Goal: Task Accomplishment & Management: Use online tool/utility

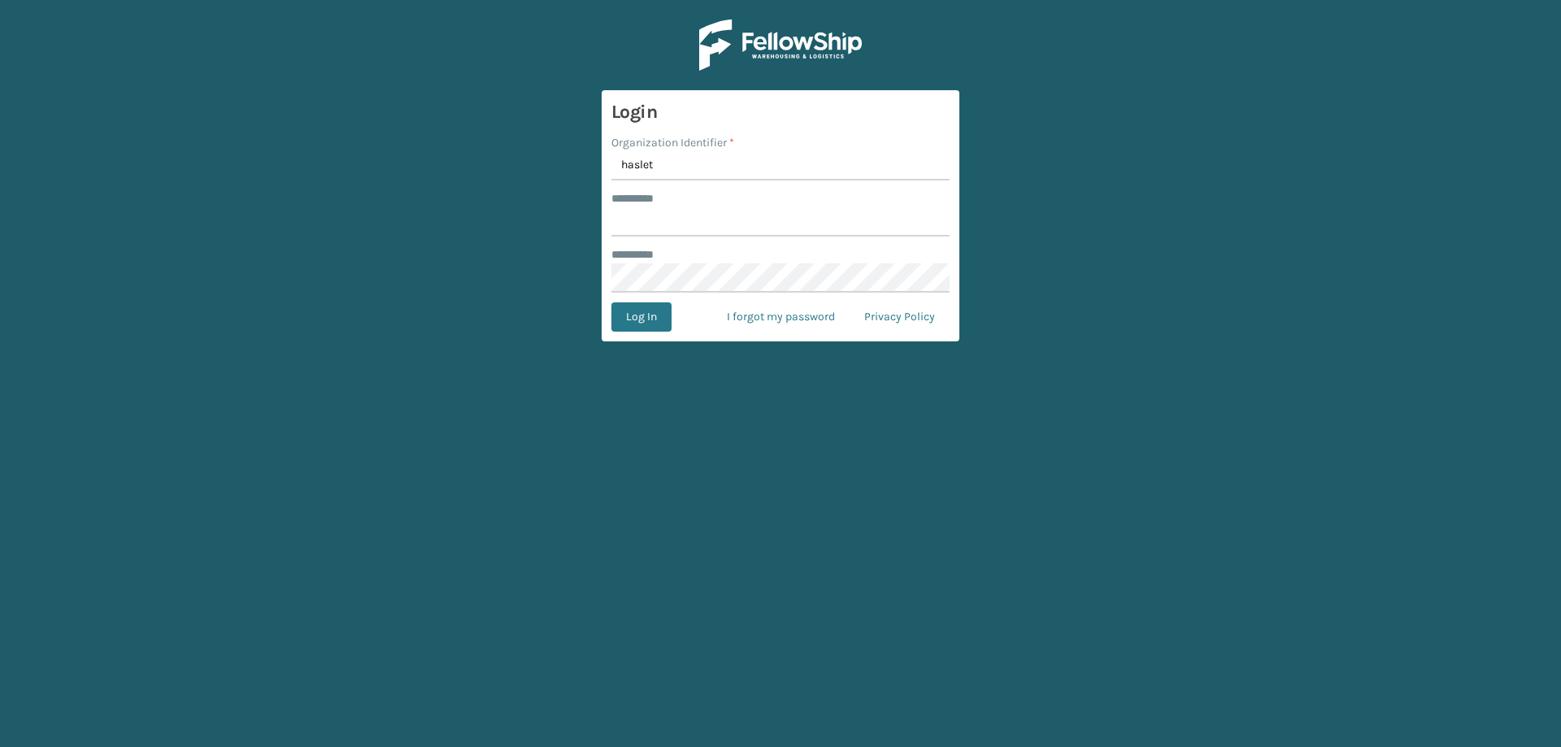
click at [693, 167] on input "haslet" at bounding box center [780, 165] width 338 height 29
type input "haslet"
click at [684, 210] on input "******** *" at bounding box center [780, 221] width 338 height 29
click at [684, 259] on div "******** *" at bounding box center [780, 254] width 338 height 17
click at [651, 317] on button "Log In" at bounding box center [641, 316] width 60 height 29
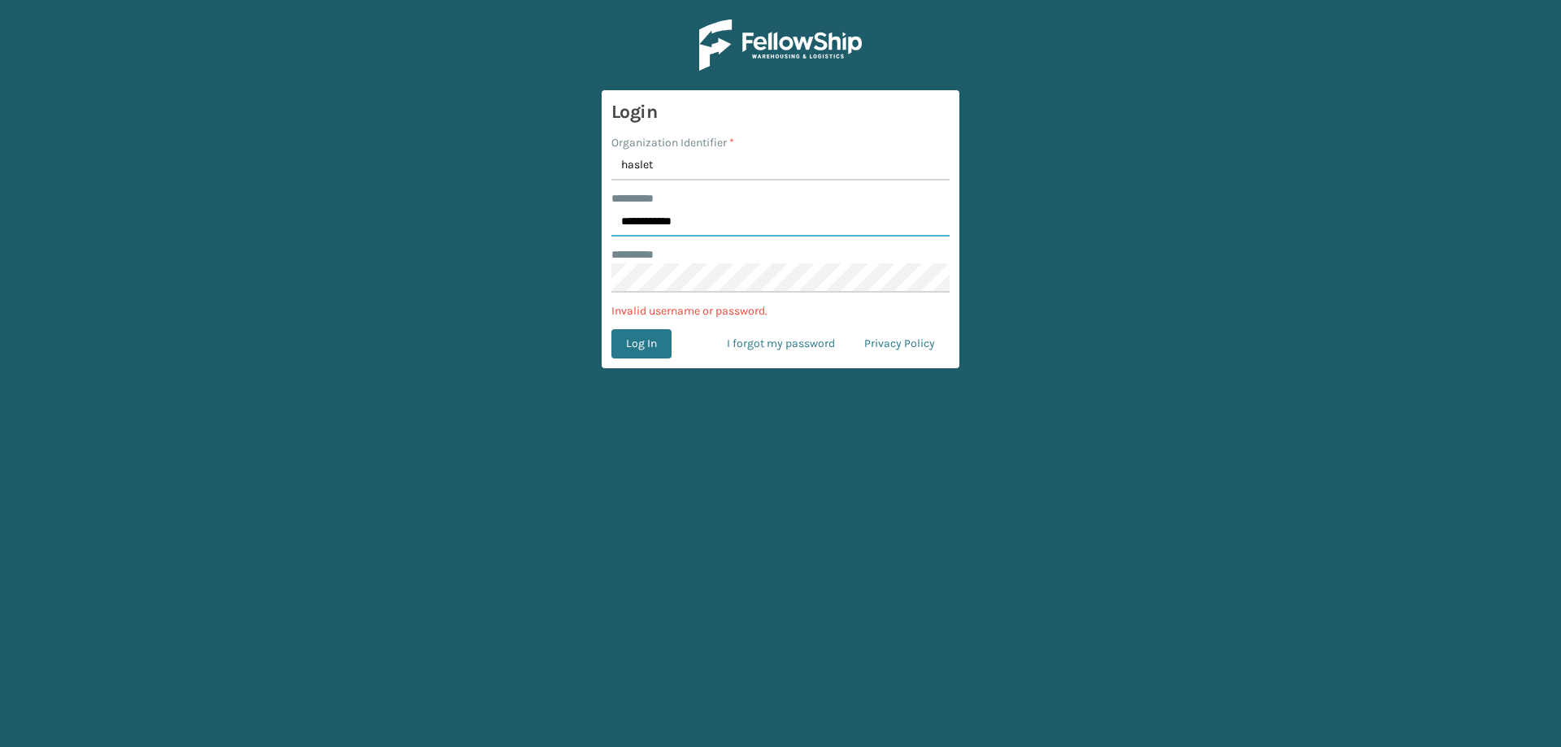
click at [660, 218] on input "**********" at bounding box center [780, 221] width 338 height 29
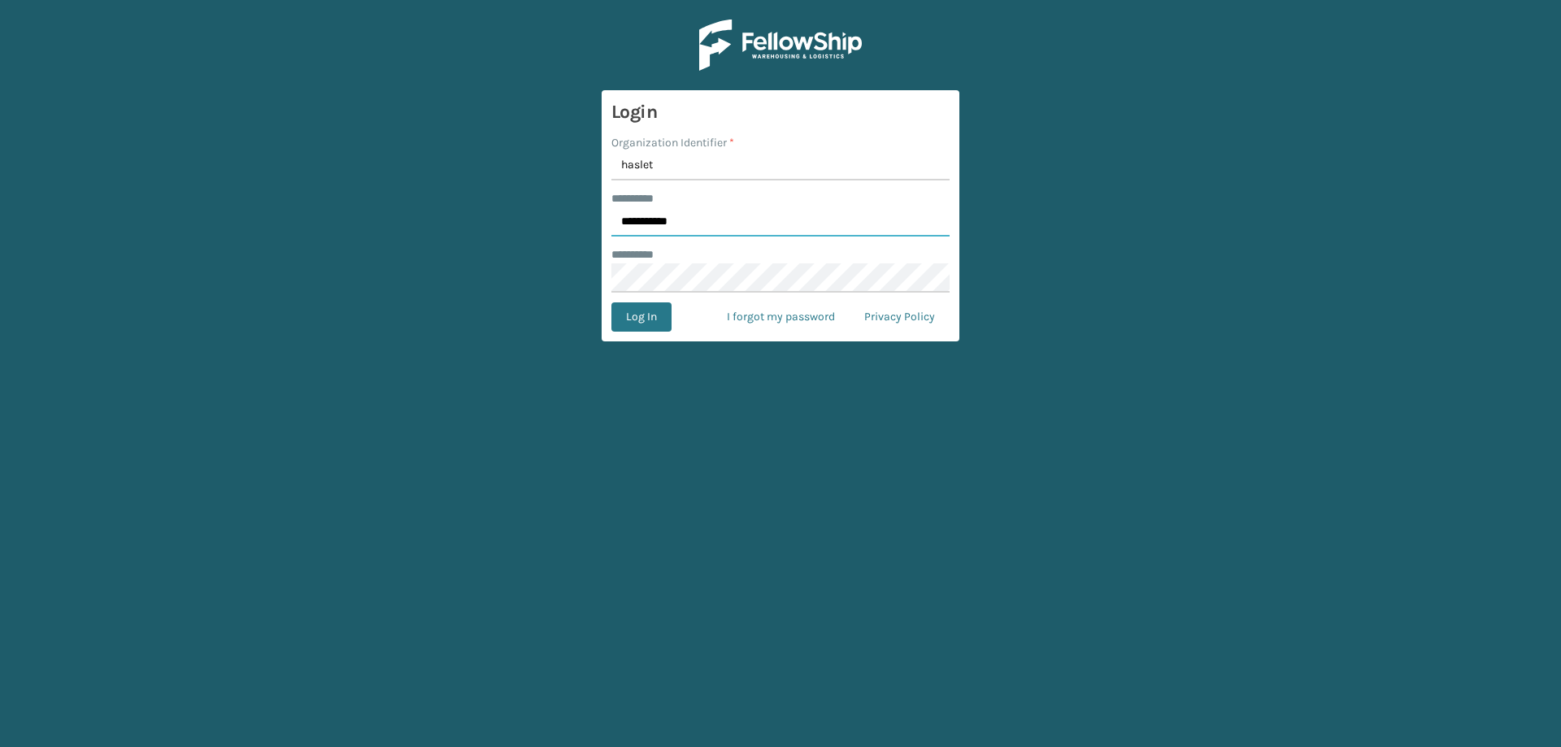
type input "**********"
click at [611, 302] on button "Log In" at bounding box center [641, 316] width 60 height 29
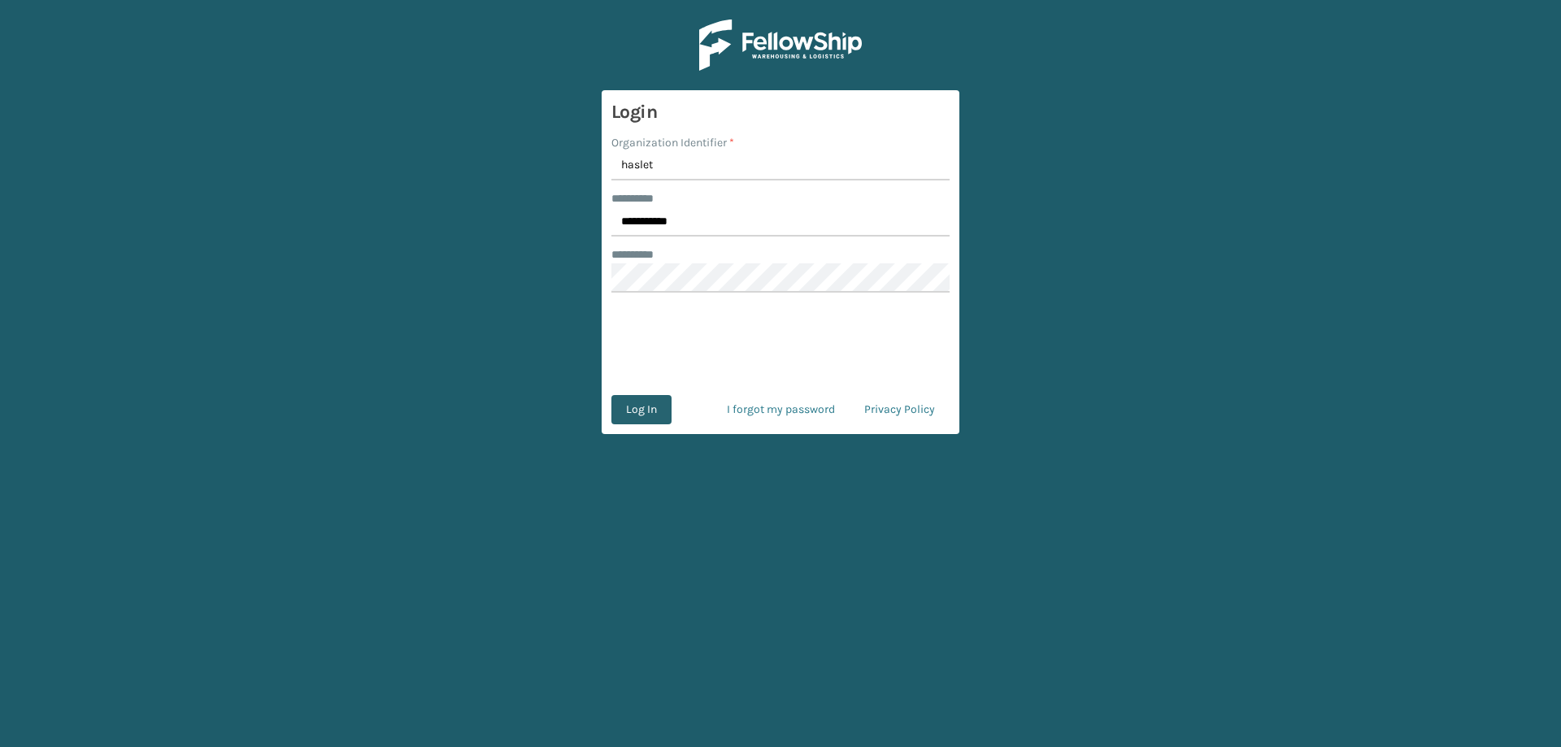
click at [635, 417] on button "Log In" at bounding box center [641, 409] width 60 height 29
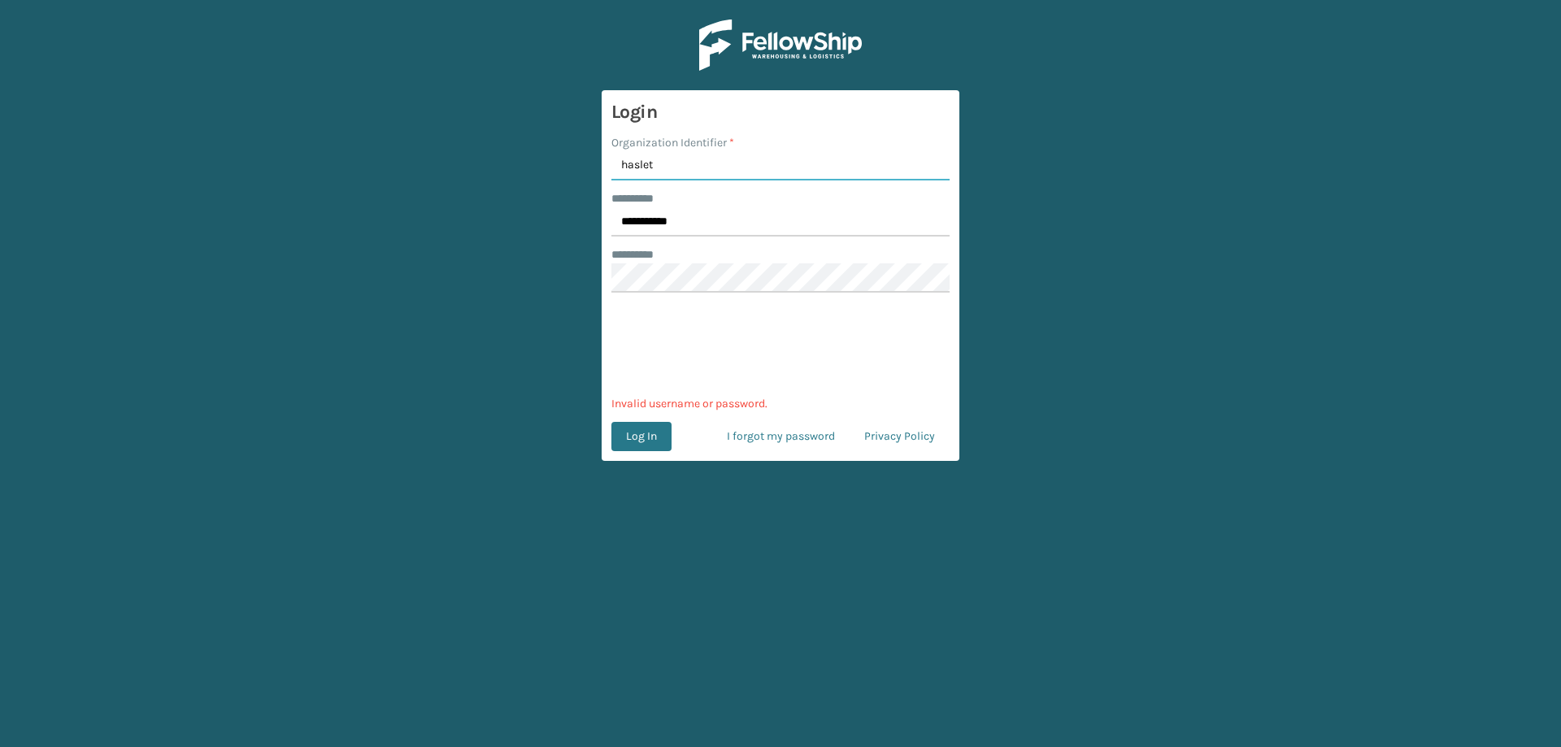
click at [629, 167] on input "haslet" at bounding box center [780, 165] width 338 height 29
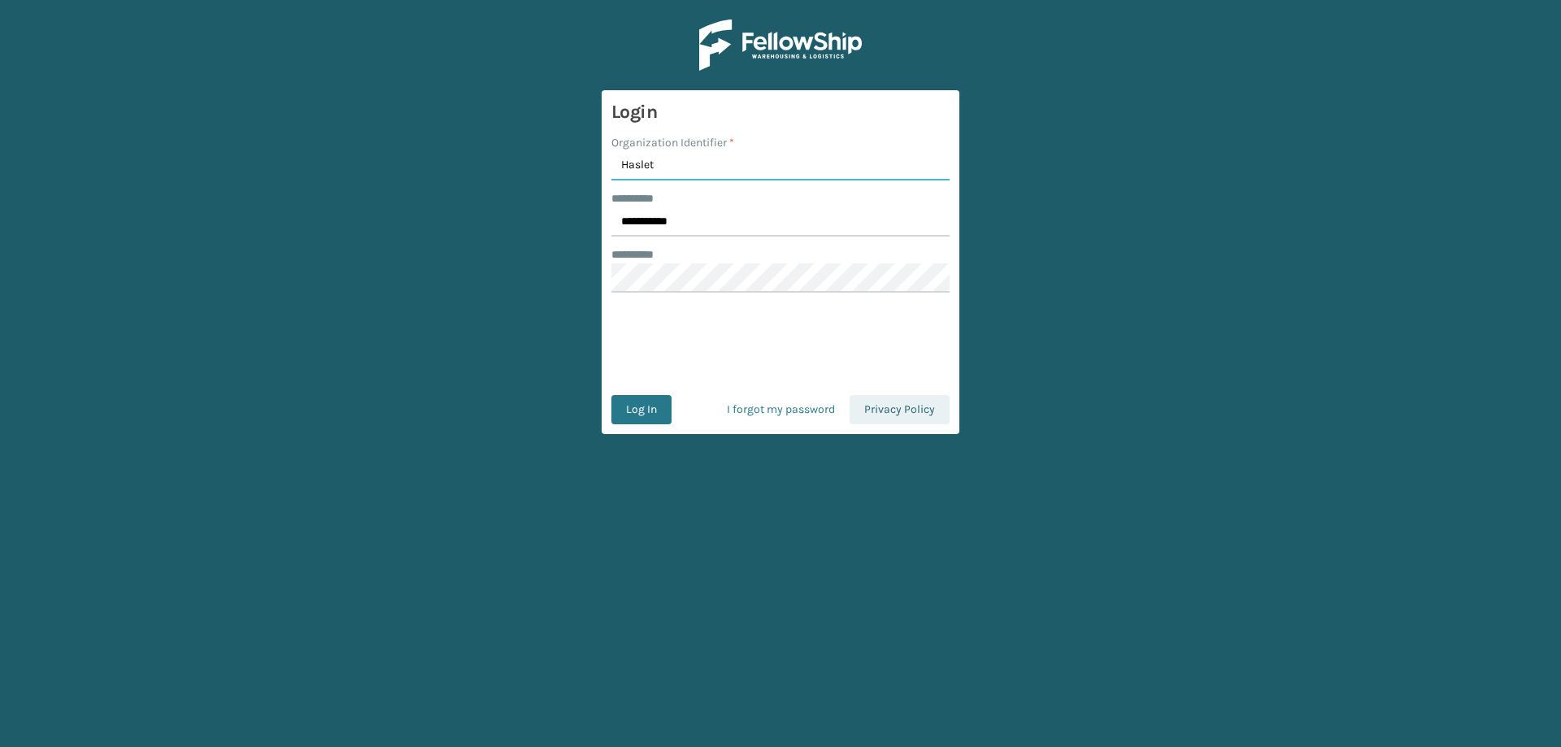
type input "Haslet"
click at [611, 395] on button "Log In" at bounding box center [641, 409] width 60 height 29
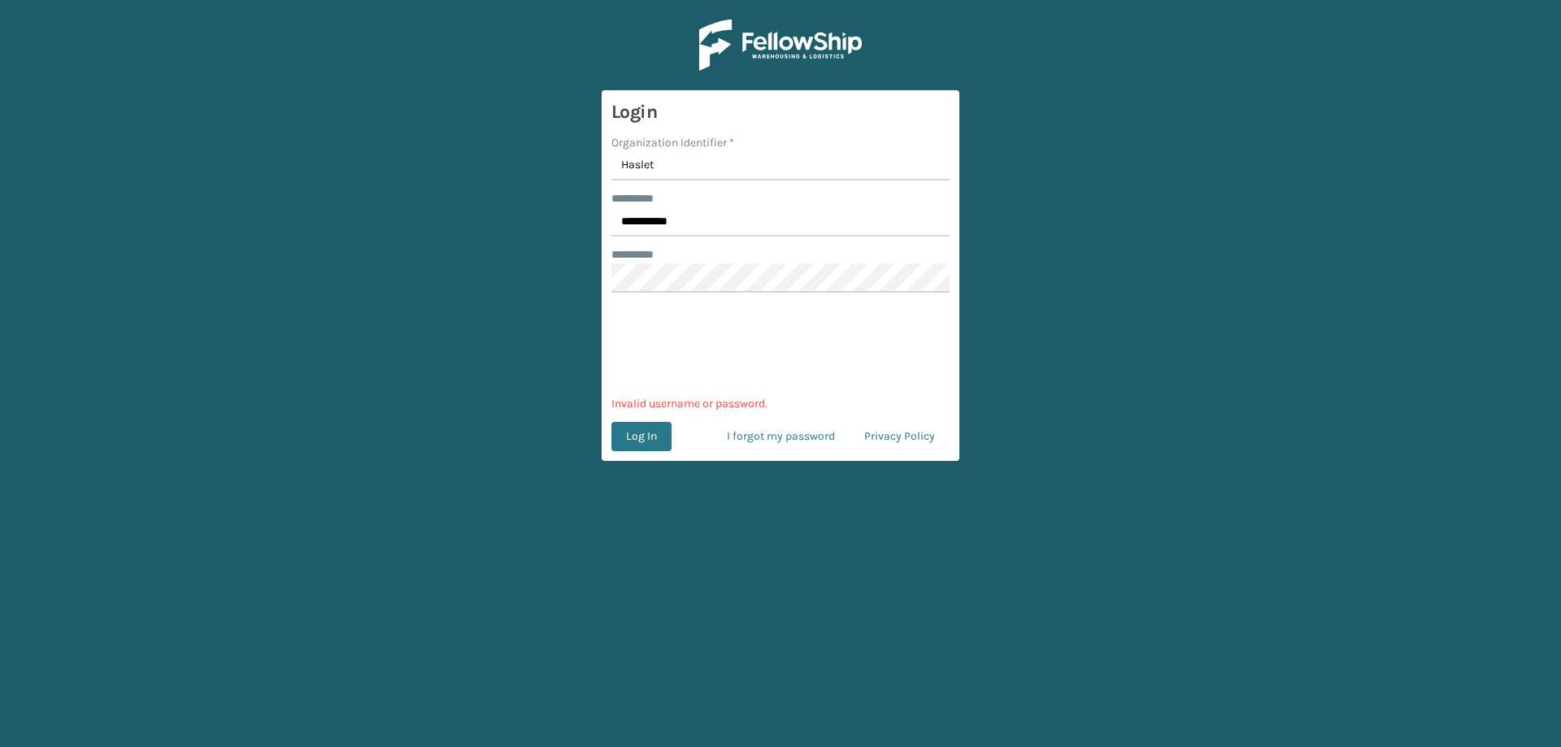
click at [649, 447] on button "Log In" at bounding box center [641, 436] width 60 height 29
click at [772, 439] on link "I forgot my password" at bounding box center [780, 436] width 137 height 29
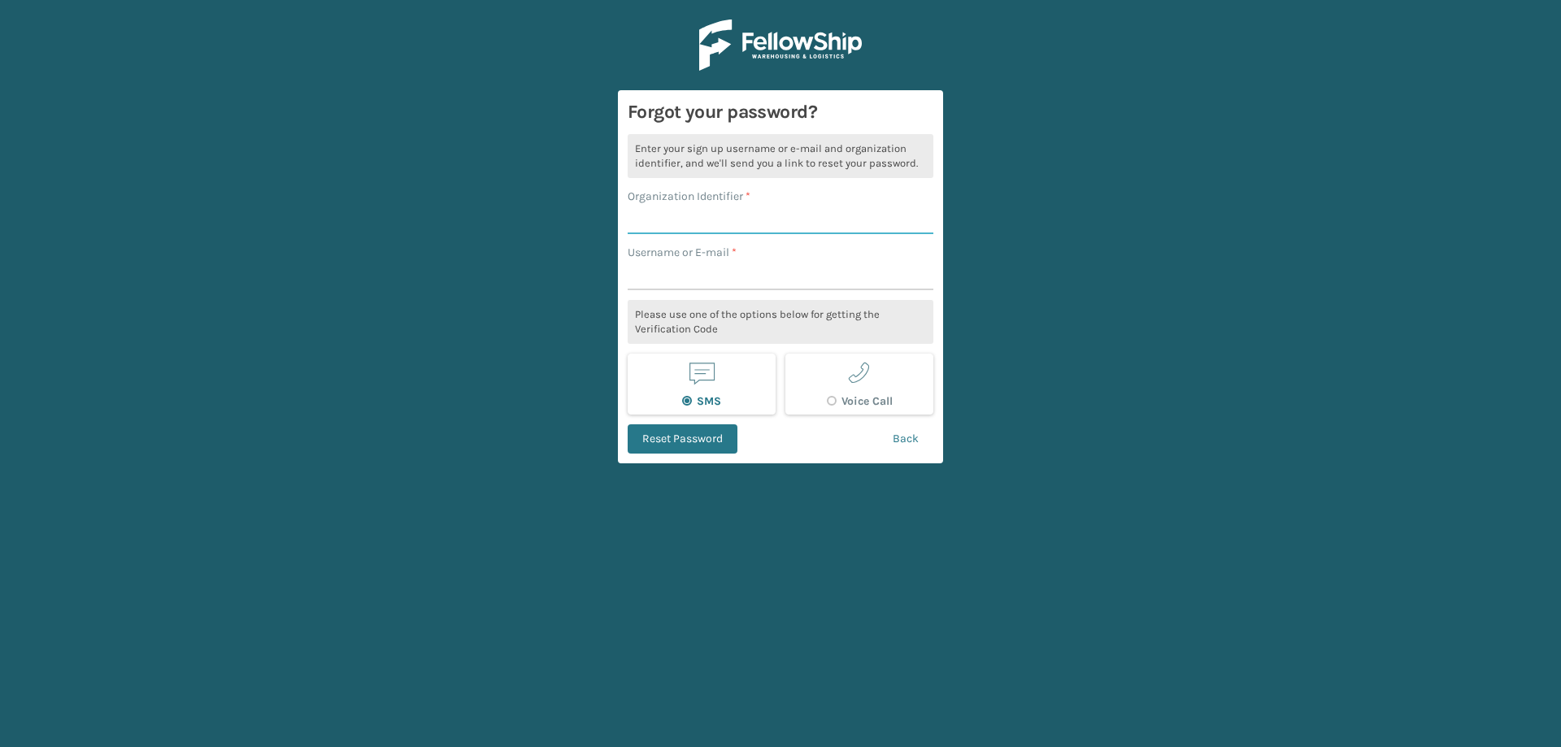
click at [738, 222] on input "Organization Identifier *" at bounding box center [780, 219] width 306 height 29
type input "Hastlet"
click at [733, 279] on input "Username or E-mail *" at bounding box center [780, 275] width 306 height 29
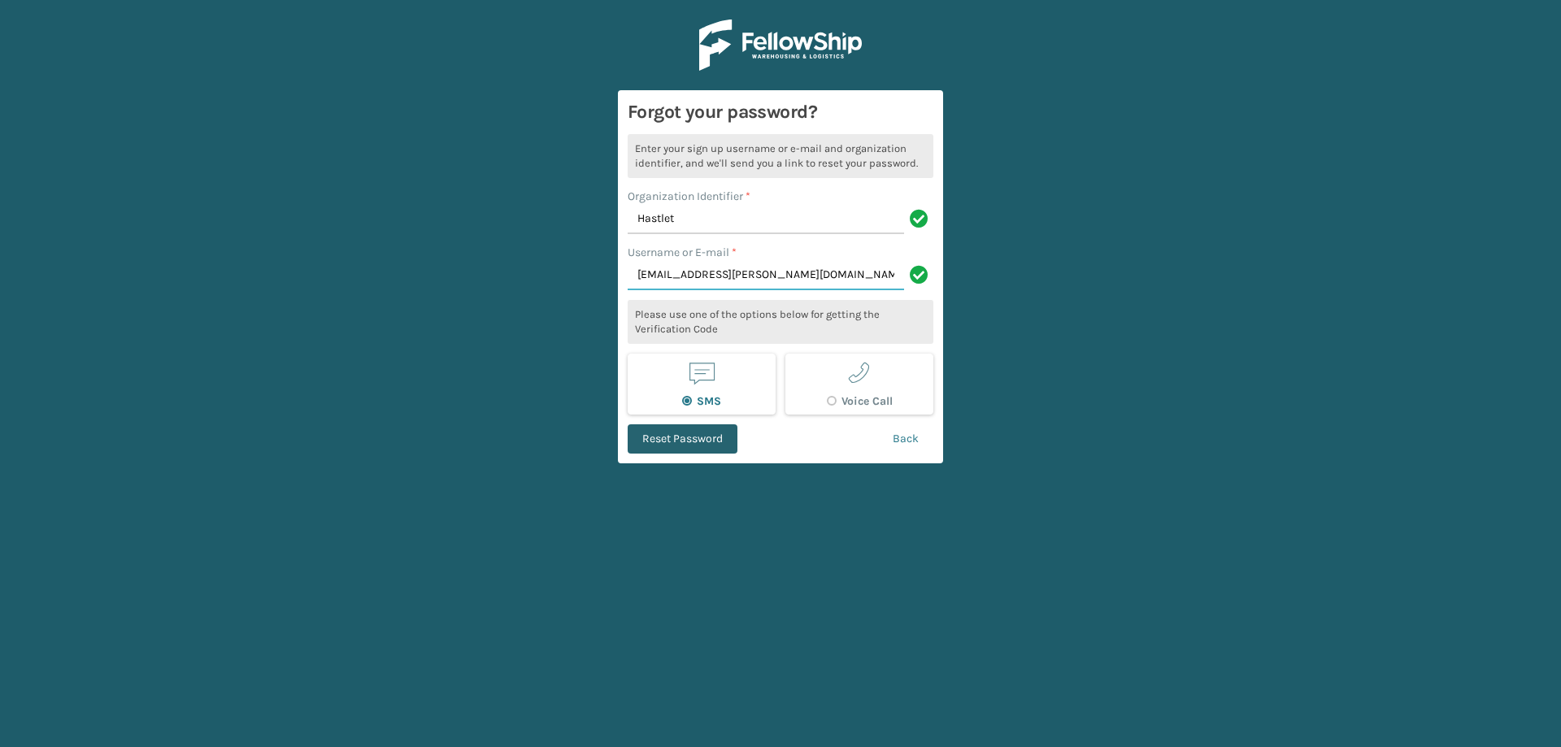
type input "Manny.palomo@ironmountain.com"
click at [669, 443] on button "Reset Password" at bounding box center [682, 438] width 110 height 29
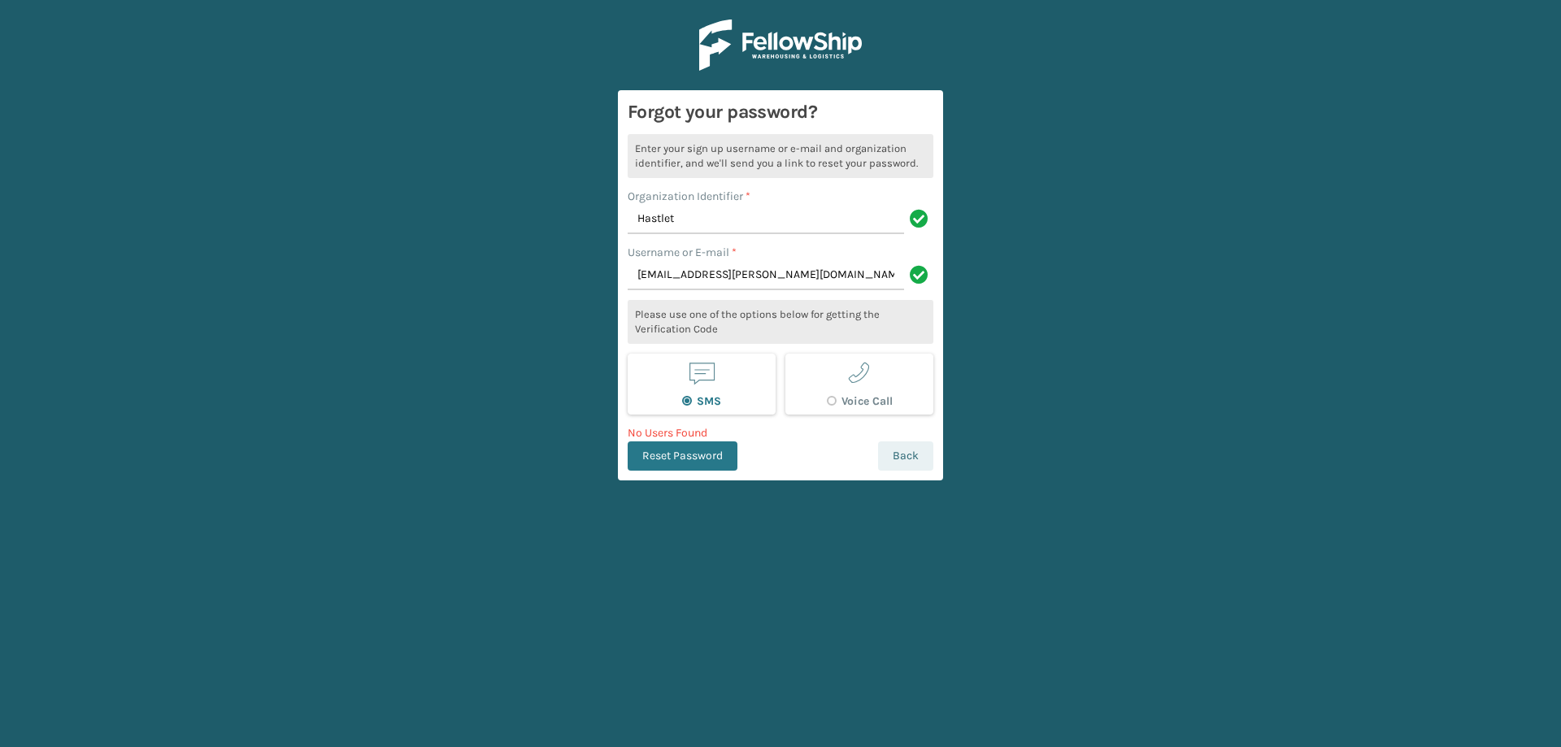
click at [915, 463] on link "Back" at bounding box center [905, 455] width 55 height 29
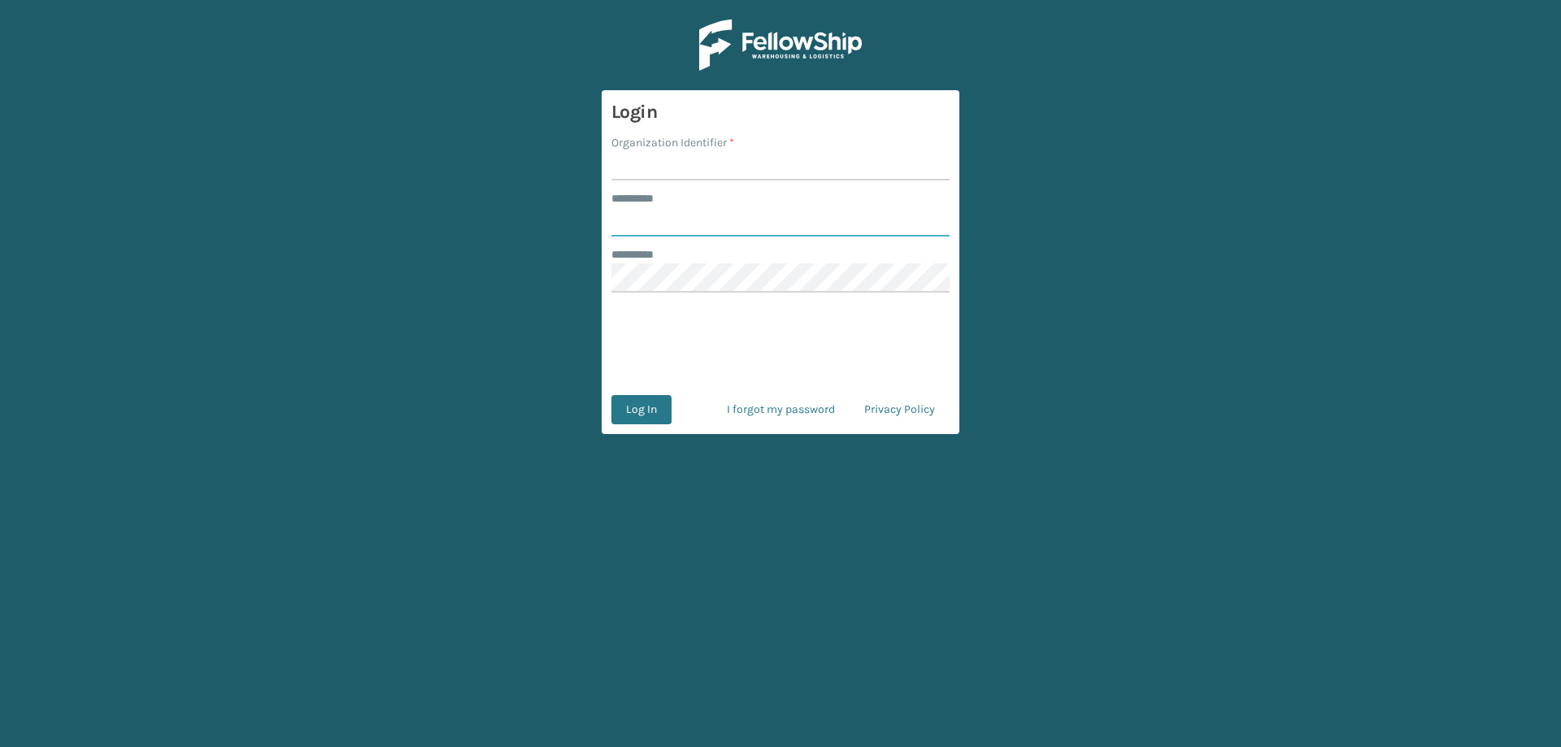
type input "**********"
click at [641, 403] on button "Log In" at bounding box center [641, 409] width 60 height 29
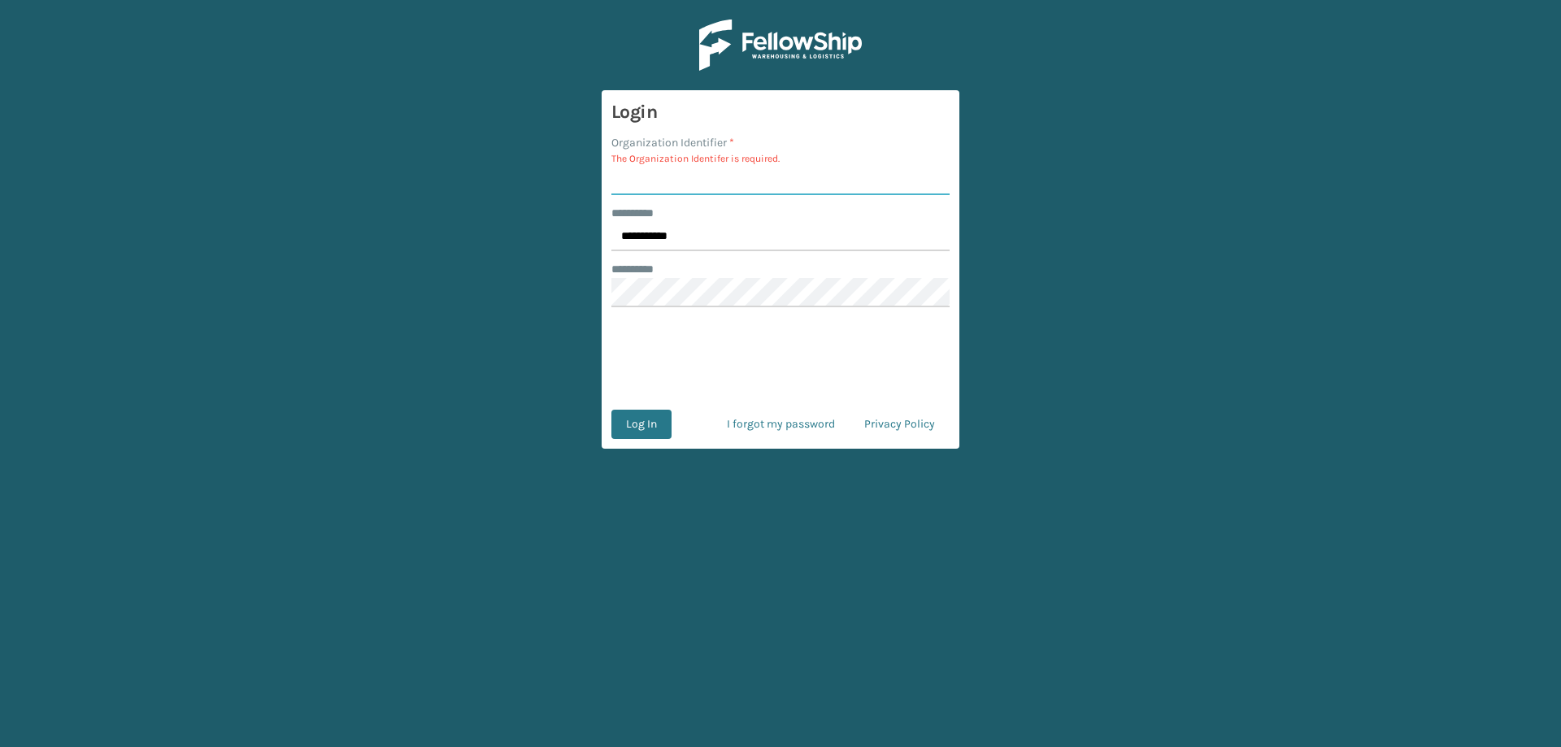
click at [657, 180] on input "Organization Identifier *" at bounding box center [780, 180] width 338 height 29
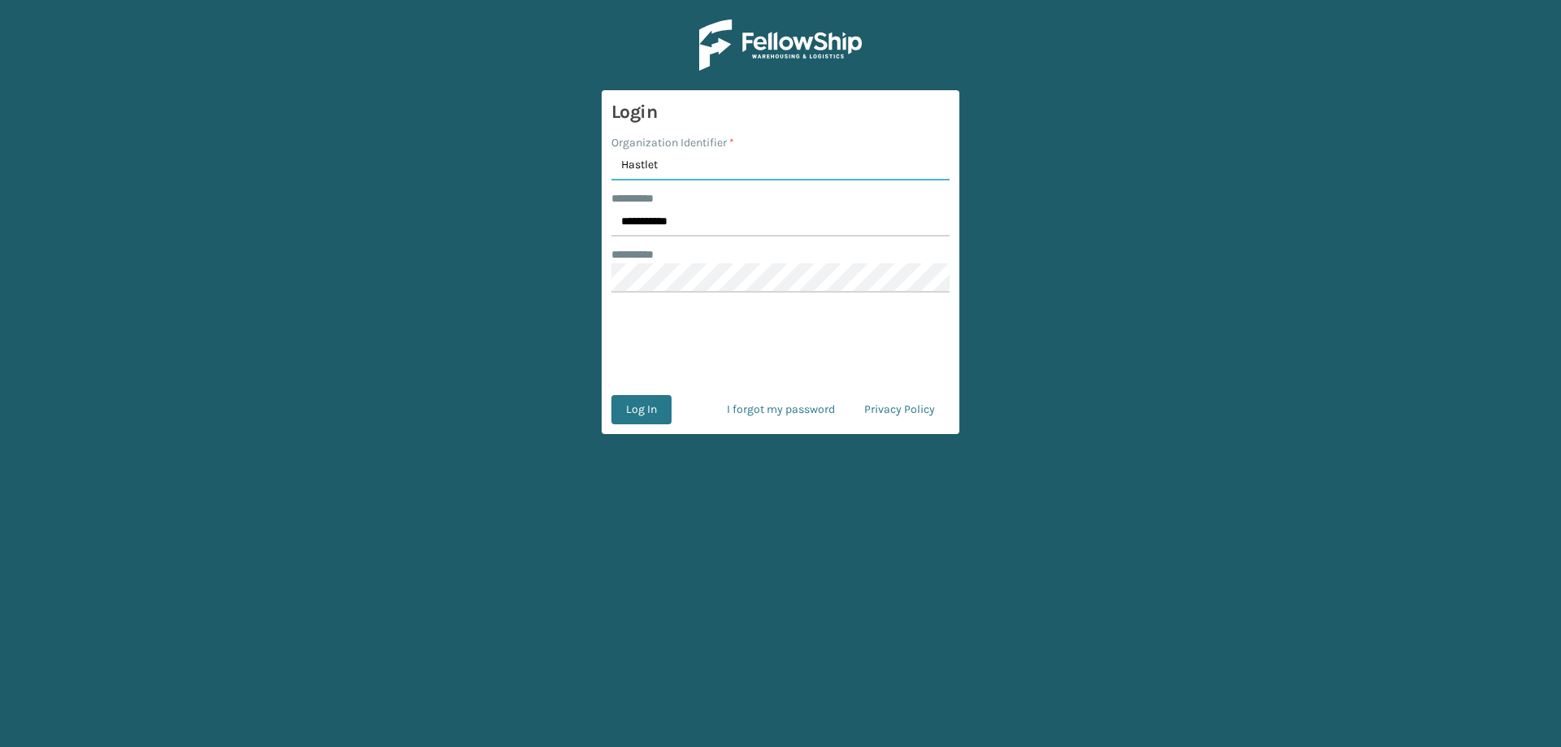
click at [611, 395] on button "Log In" at bounding box center [641, 409] width 60 height 29
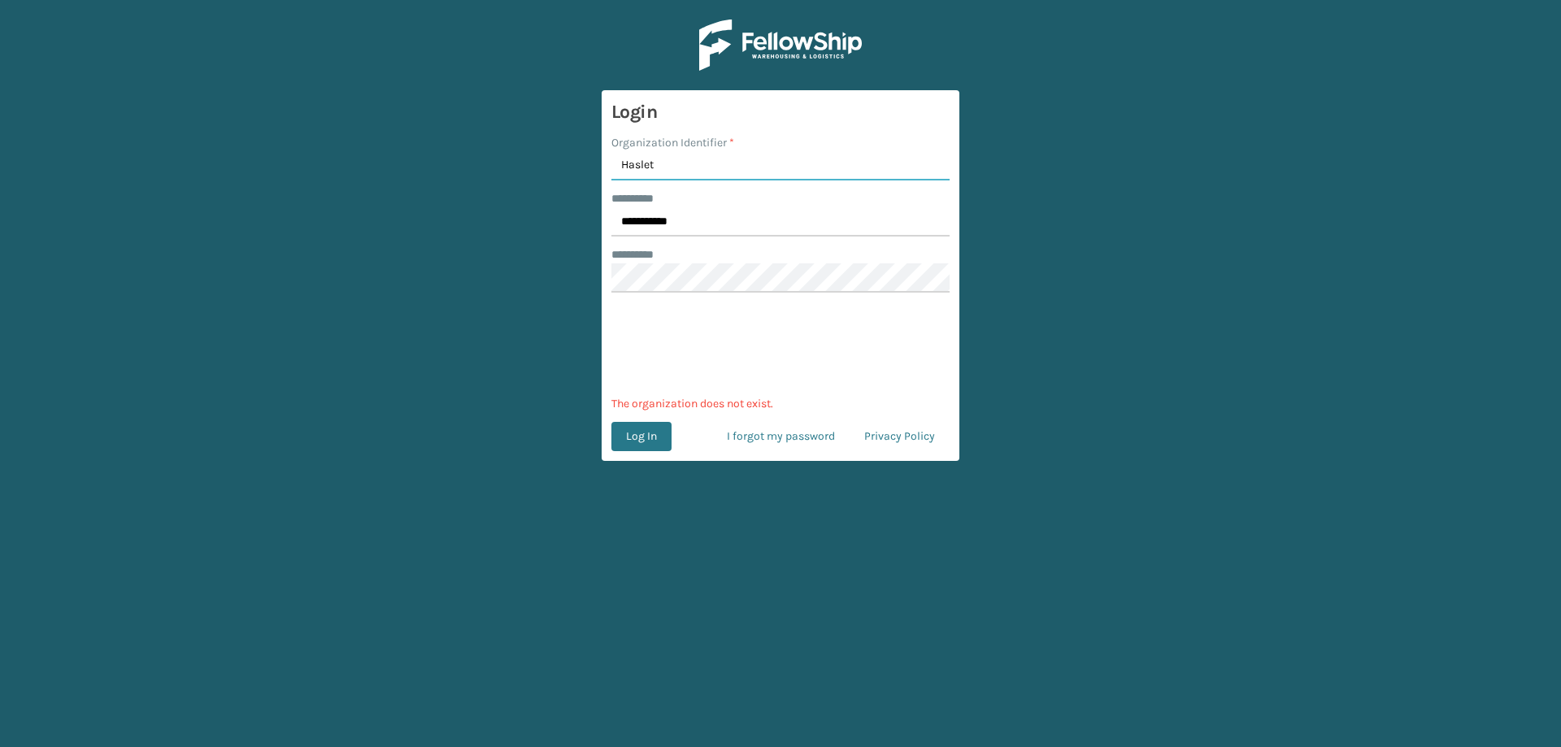
type input "Haslet"
click at [611, 422] on button "Log In" at bounding box center [641, 436] width 60 height 29
click at [649, 431] on button "Log In" at bounding box center [641, 436] width 60 height 29
drag, startPoint x: 666, startPoint y: 380, endPoint x: 173, endPoint y: 167, distance: 536.3
click at [173, 167] on main "**********" at bounding box center [780, 373] width 1561 height 747
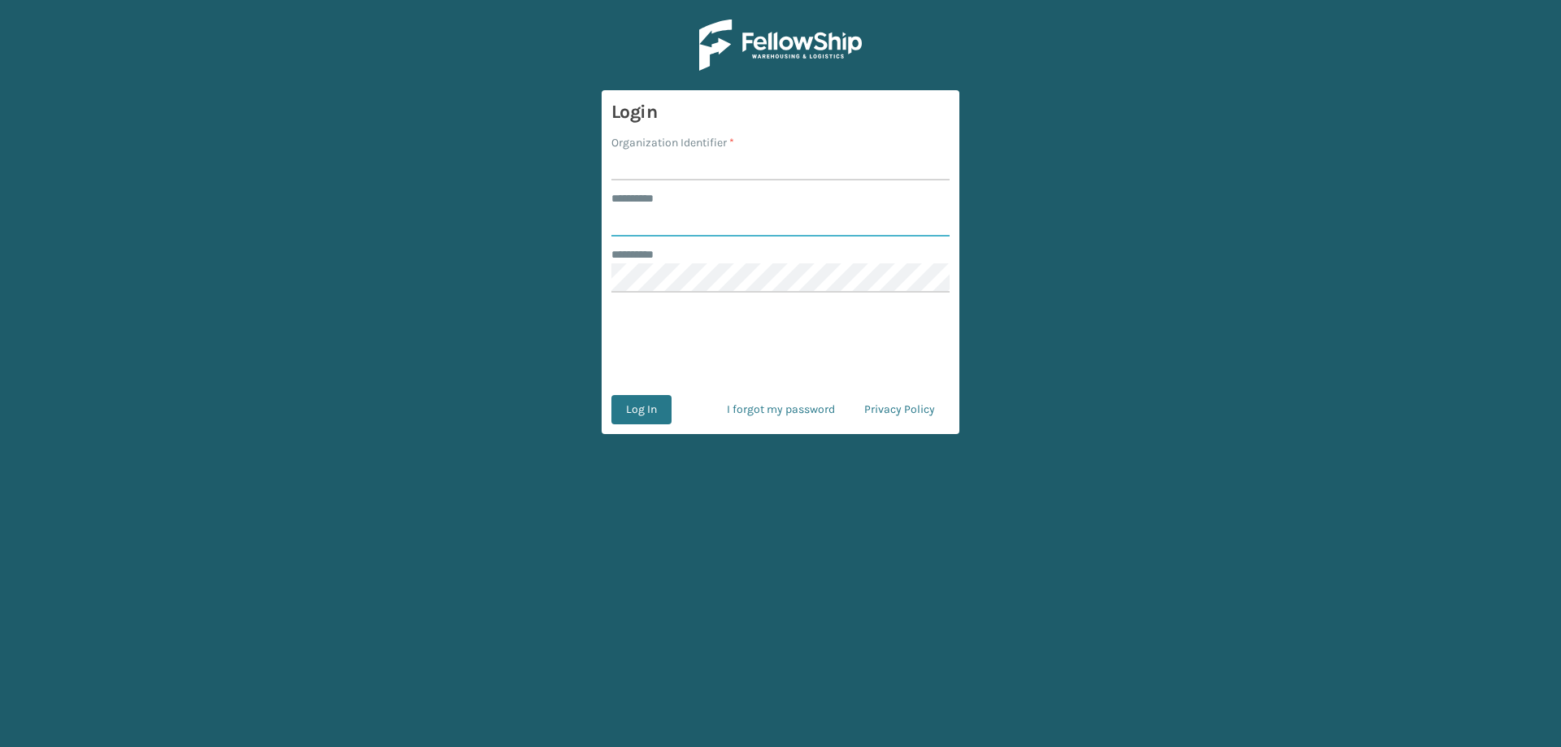
type input "**********"
click at [719, 161] on input "Organization Identifier *" at bounding box center [780, 165] width 338 height 29
type input "Haslet"
click at [611, 395] on button "Log In" at bounding box center [641, 409] width 60 height 29
click at [633, 411] on button "Log In" at bounding box center [641, 409] width 60 height 29
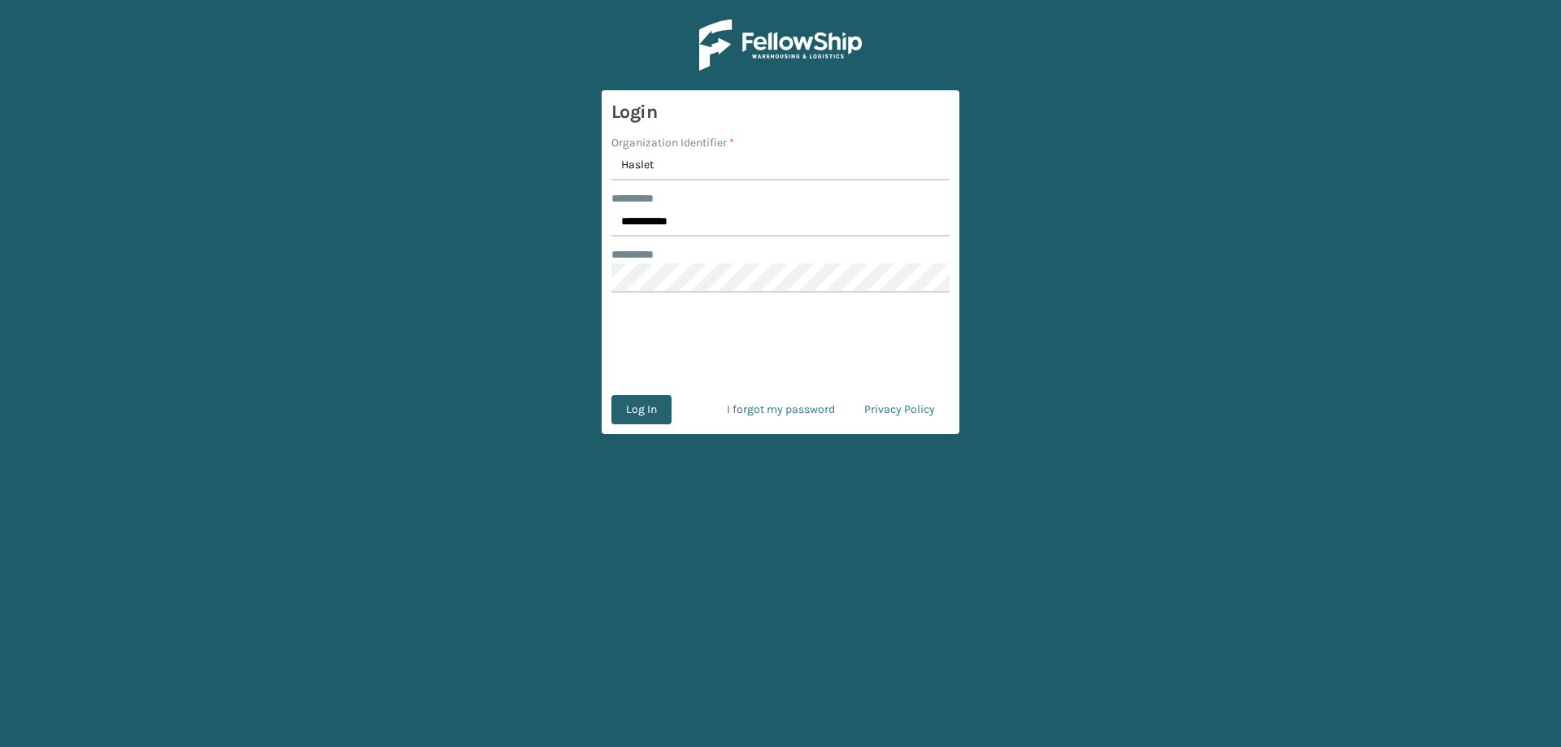
click at [631, 412] on button "Log In" at bounding box center [641, 409] width 60 height 29
click at [372, 308] on main "**********" at bounding box center [780, 373] width 1561 height 747
click at [710, 224] on input "**********" at bounding box center [780, 221] width 338 height 29
type input "**********"
click at [611, 395] on button "Log In" at bounding box center [641, 409] width 60 height 29
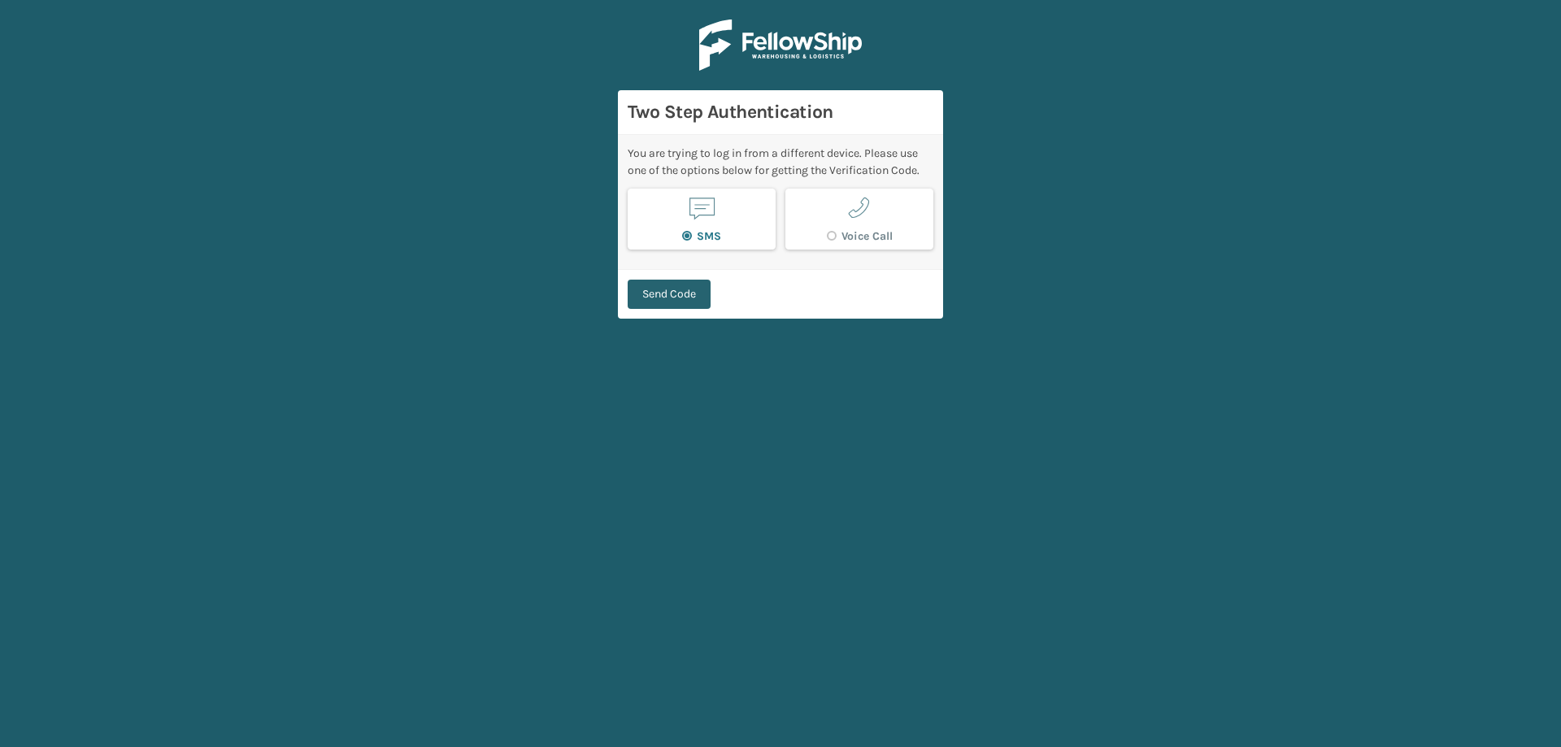
click at [675, 299] on button "Send Code" at bounding box center [668, 294] width 83 height 29
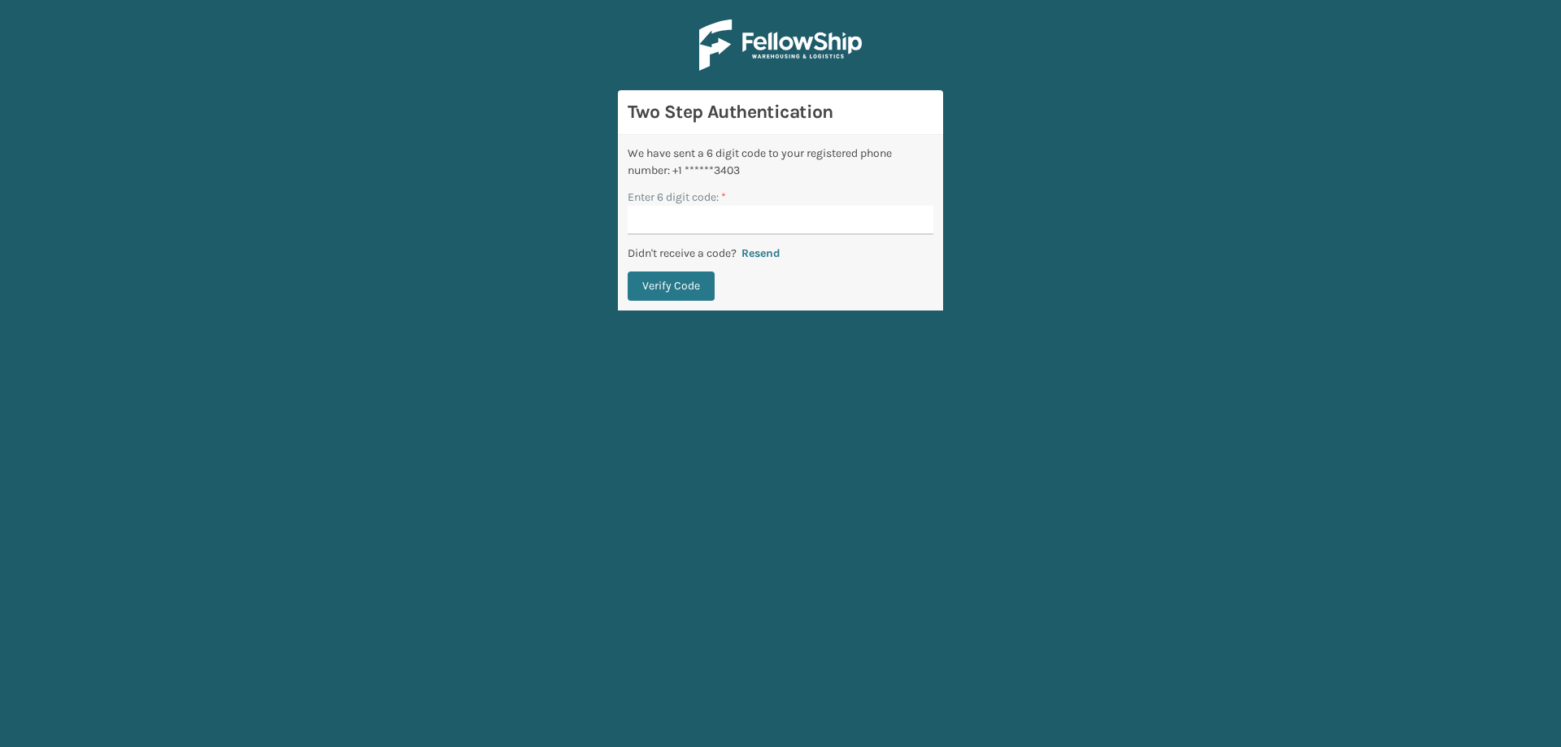
click at [696, 224] on input "Enter 6 digit code: *" at bounding box center [780, 220] width 306 height 29
type input "455321"
click at [627, 271] on button "Verify Code" at bounding box center [670, 285] width 87 height 29
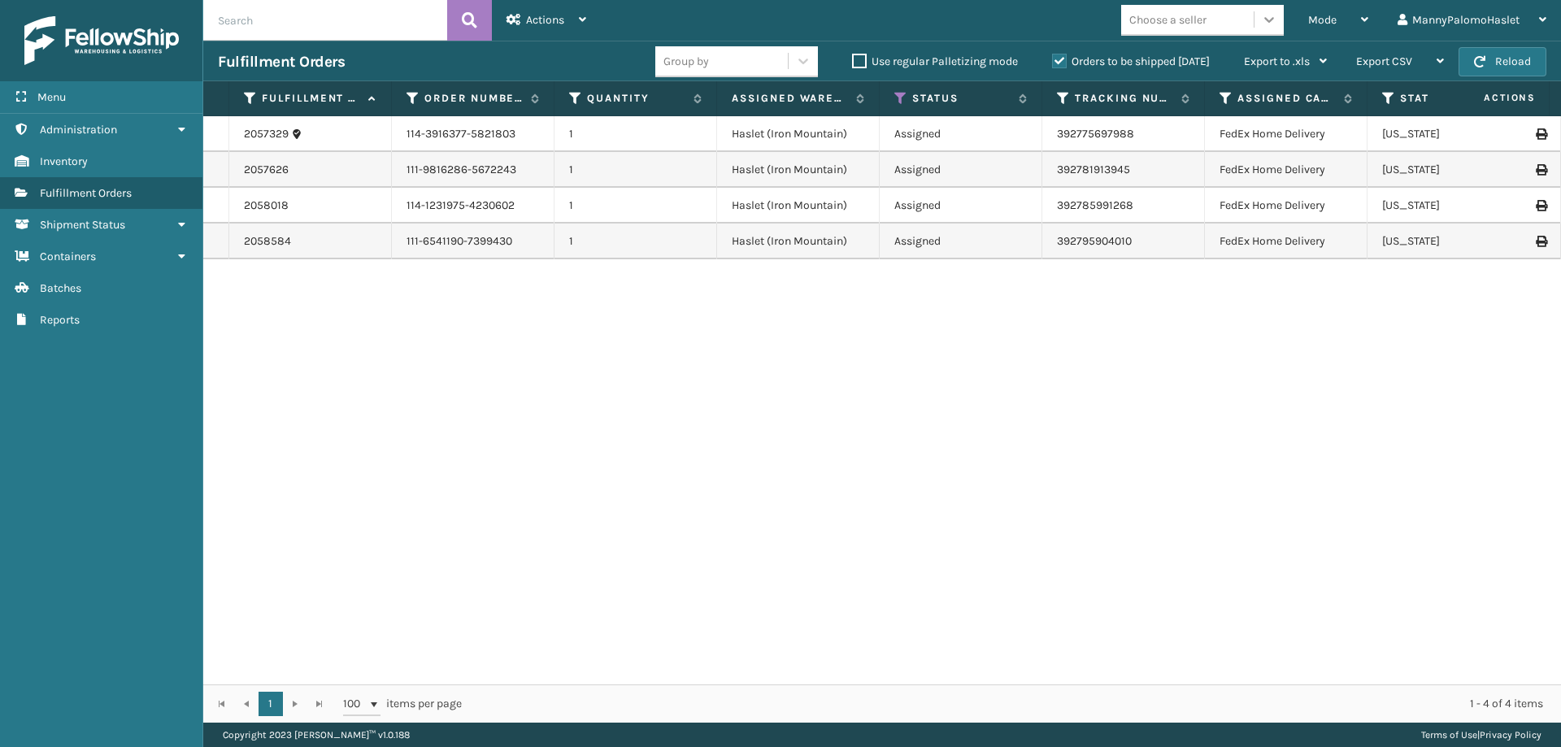
click at [1266, 11] on icon at bounding box center [1269, 19] width 16 height 16
drag, startPoint x: 1359, startPoint y: 20, endPoint x: 956, endPoint y: 17, distance: 403.2
click at [956, 17] on div "Mode Regular Mode Picking Mode Labeling Mode Exit Scan Mode Choose a seller Man…" at bounding box center [1081, 20] width 960 height 41
click at [1271, 23] on icon at bounding box center [1269, 19] width 16 height 16
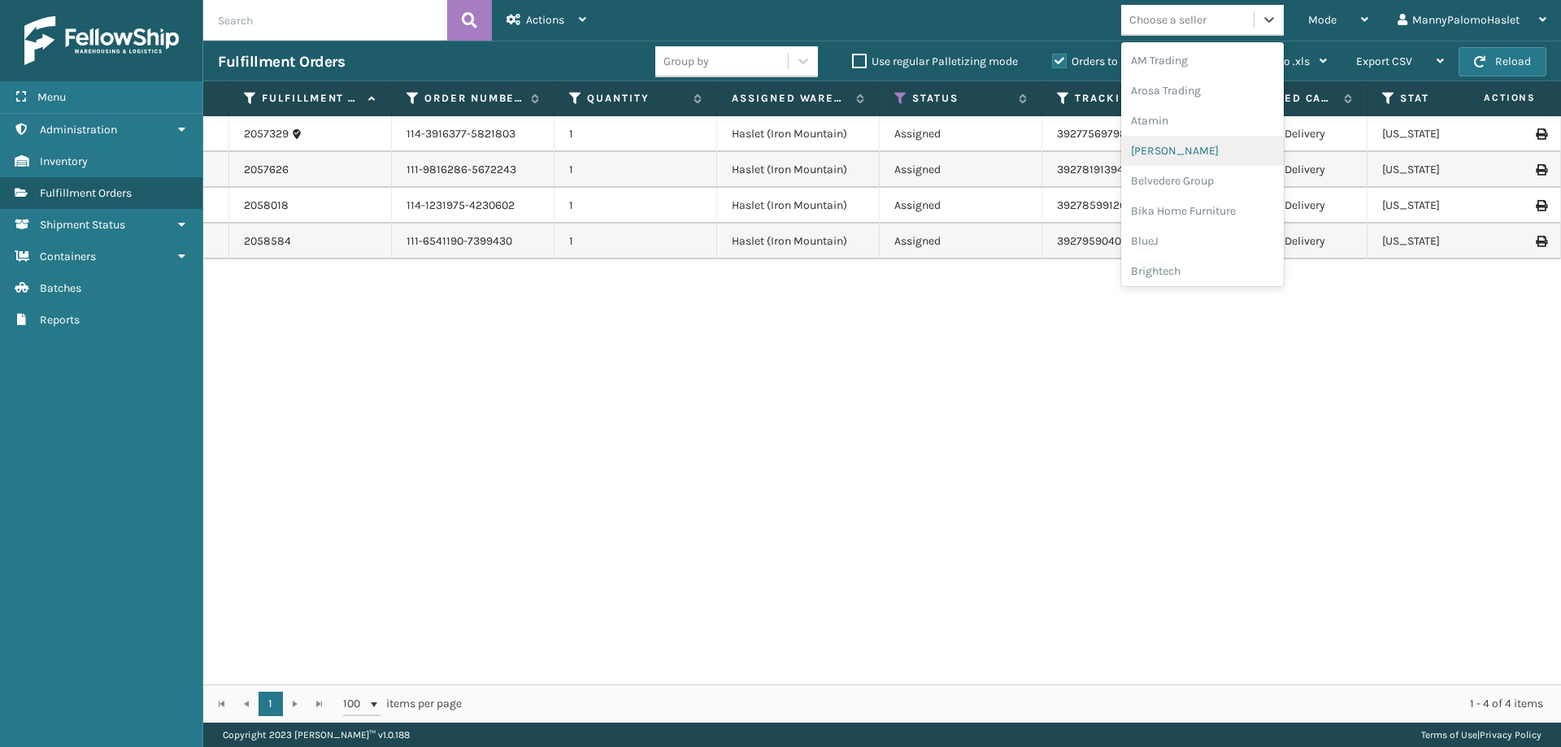
click at [441, 332] on div "2057329 114-3916377-5821803 1 Haslet ([GEOGRAPHIC_DATA]) Assigned 392775697988 …" at bounding box center [881, 400] width 1357 height 568
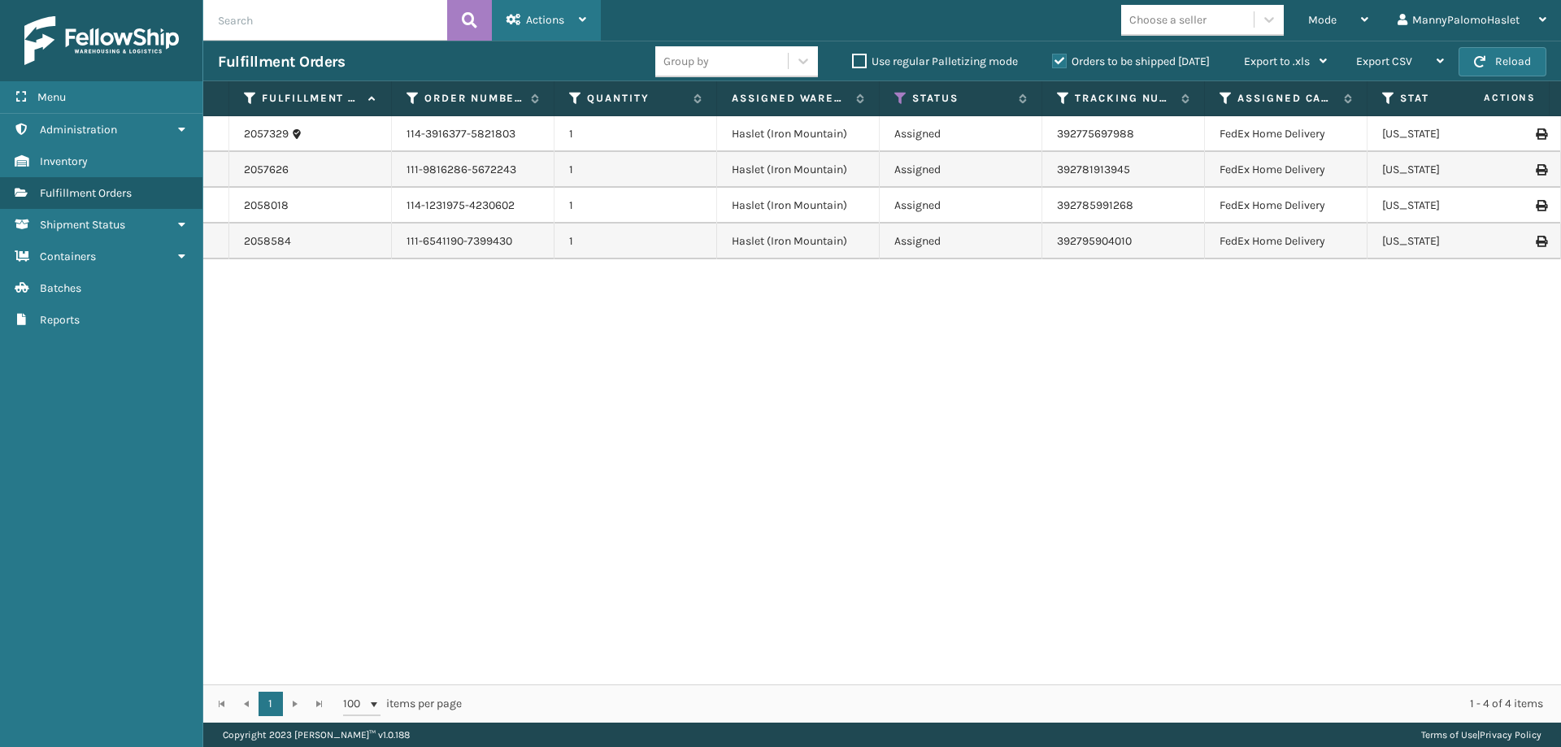
click at [588, 11] on div "Actions Settings Remove All Filters Export Labels" at bounding box center [546, 20] width 109 height 41
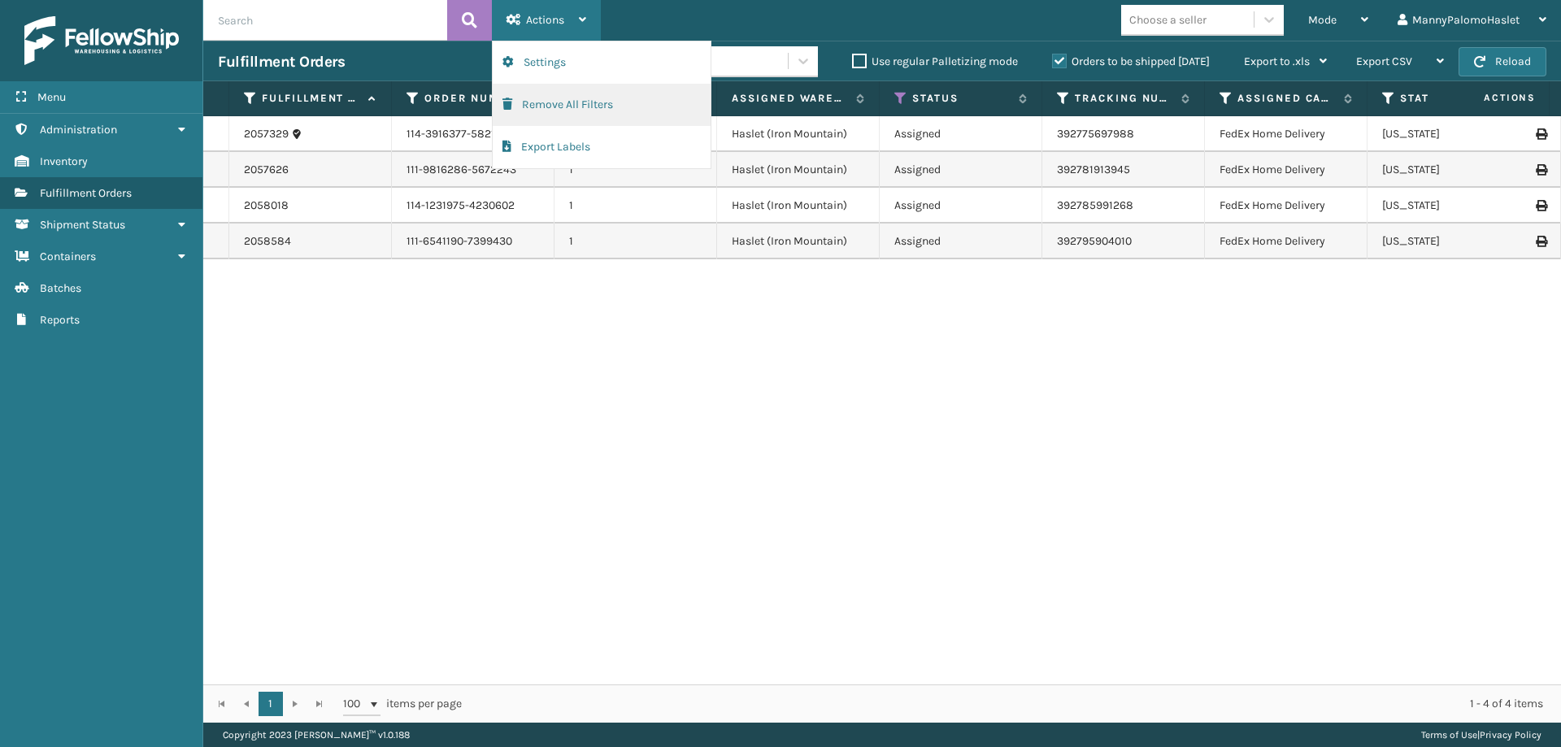
click at [615, 104] on button "Remove All Filters" at bounding box center [602, 105] width 218 height 42
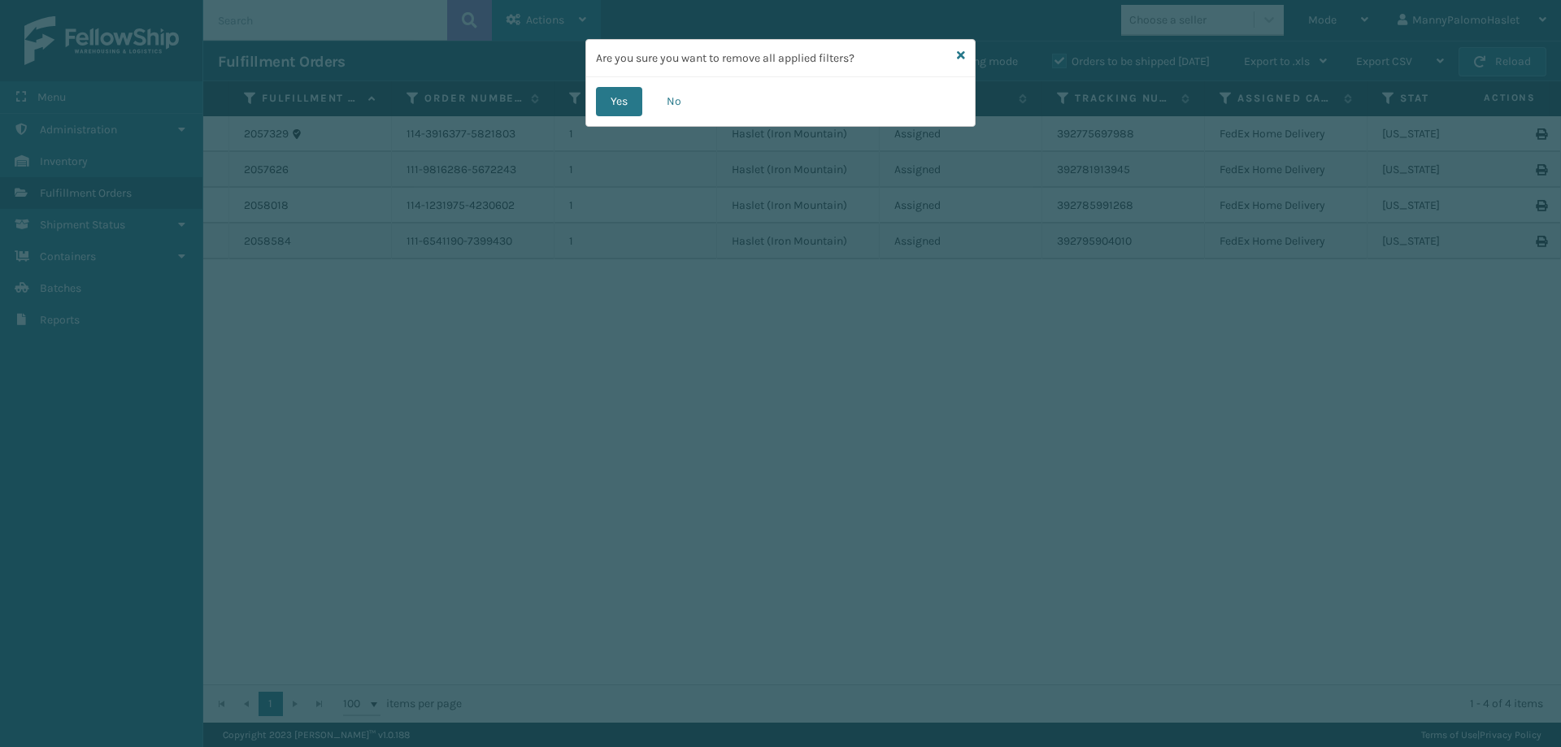
click at [615, 104] on button "Yes" at bounding box center [619, 101] width 46 height 29
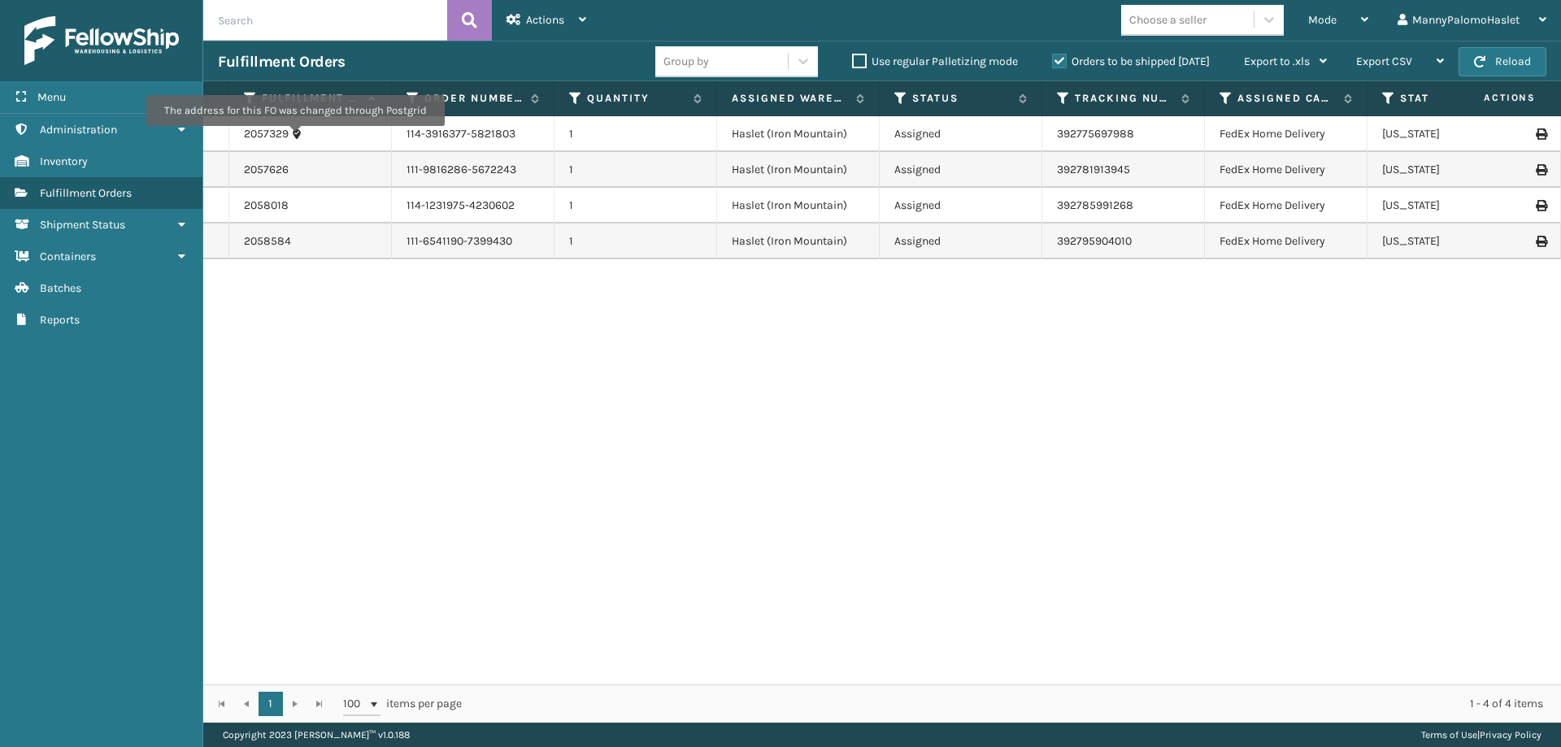
drag, startPoint x: 294, startPoint y: 137, endPoint x: 219, endPoint y: 603, distance: 471.7
click at [219, 603] on div "2057329 114-3916377-5821803 1 Haslet ([GEOGRAPHIC_DATA]) Assigned 392775697988 …" at bounding box center [881, 400] width 1357 height 568
click at [1518, 59] on button "Reload" at bounding box center [1502, 61] width 88 height 29
click at [1509, 60] on button "Reload" at bounding box center [1502, 61] width 88 height 29
click at [347, 128] on div "2057329" at bounding box center [310, 134] width 132 height 16
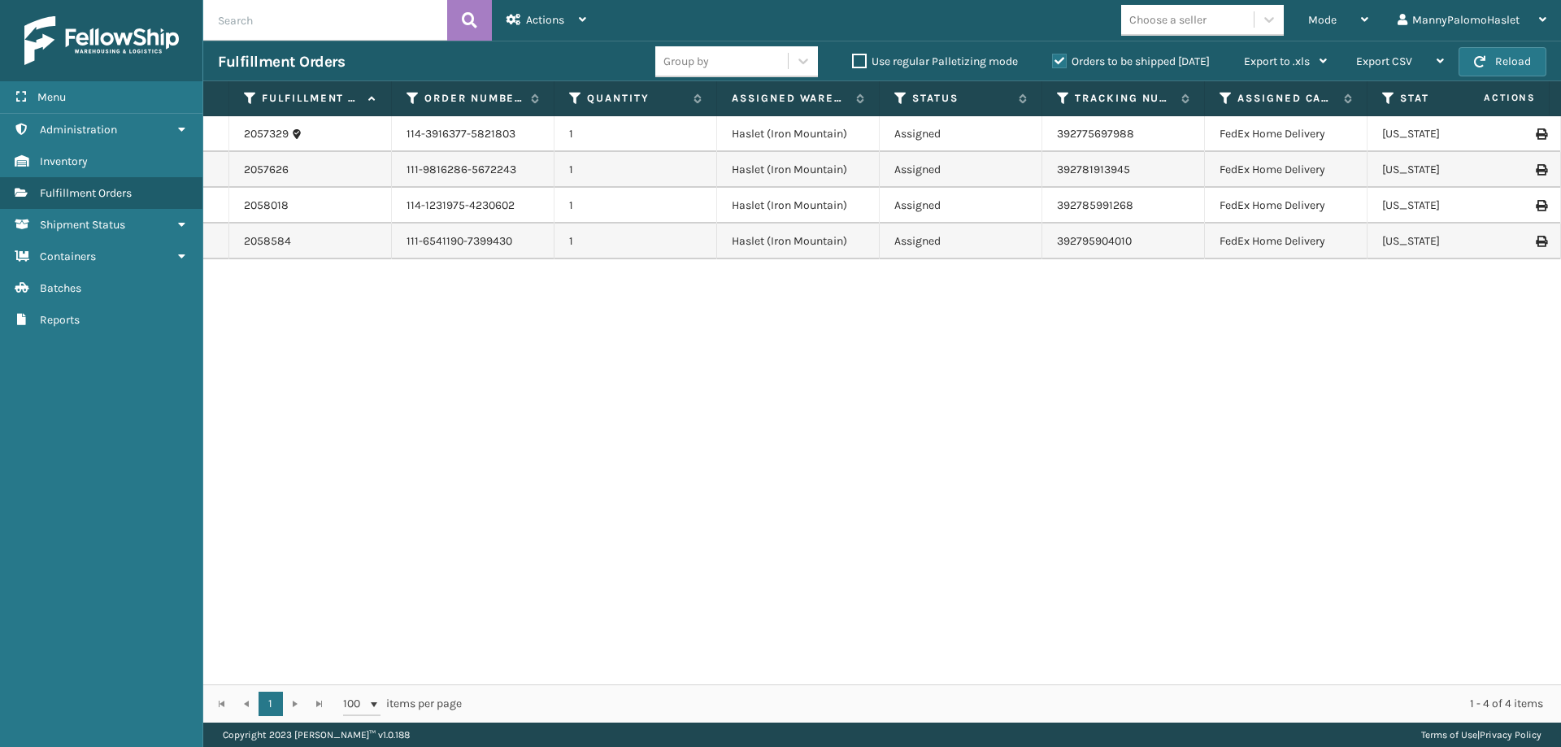
click at [345, 156] on td "2057626" at bounding box center [310, 170] width 163 height 36
click at [359, 208] on div "2058018" at bounding box center [310, 206] width 132 height 16
click at [359, 241] on div "2058584" at bounding box center [310, 241] width 132 height 16
click at [374, 698] on span at bounding box center [373, 704] width 13 height 13
click at [367, 663] on li "50" at bounding box center [362, 666] width 36 height 16
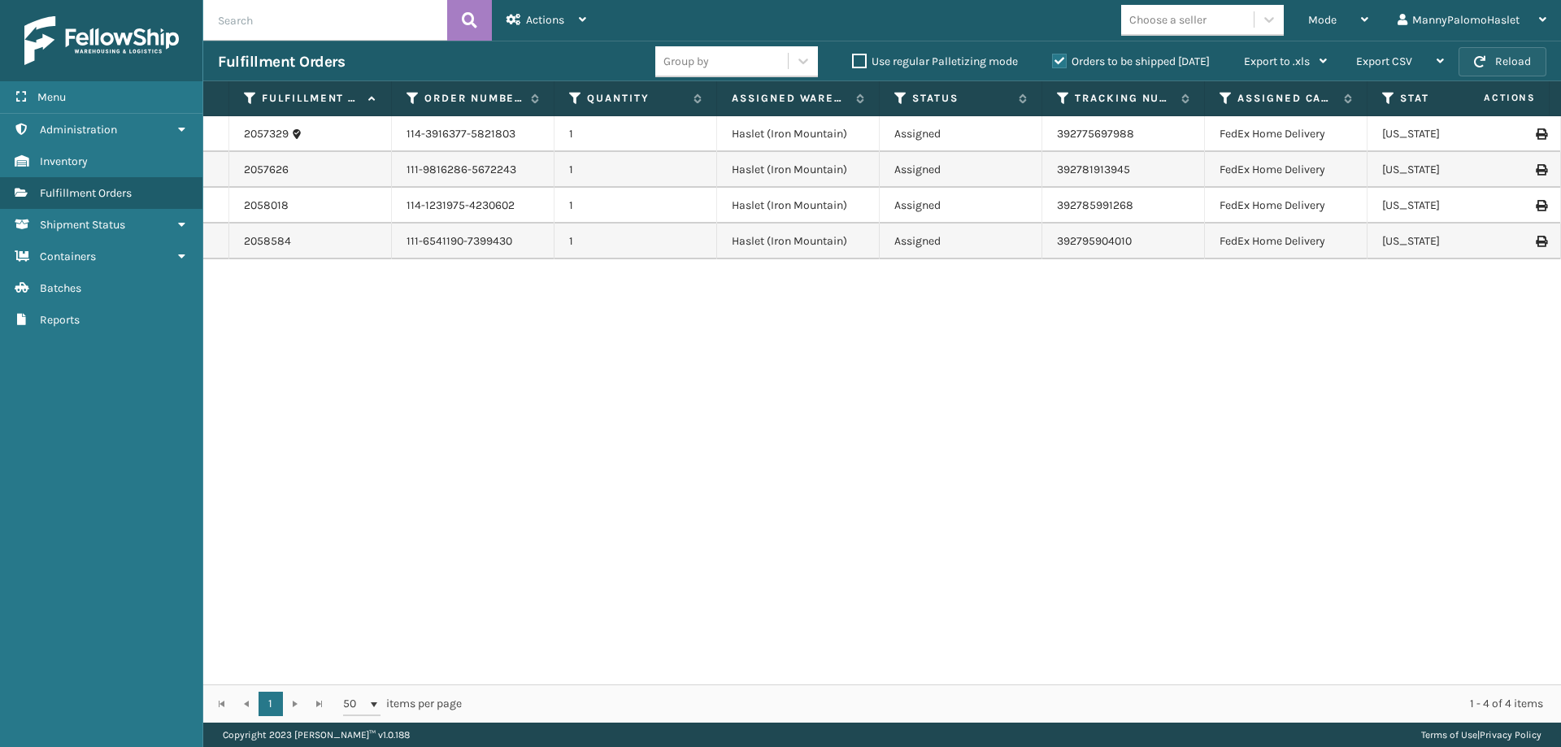
click at [1481, 54] on button "Reload" at bounding box center [1502, 61] width 88 height 29
drag, startPoint x: 1551, startPoint y: 183, endPoint x: 997, endPoint y: 414, distance: 600.5
click at [997, 414] on div "2057329 114-3916377-5821803 1 Haslet ([GEOGRAPHIC_DATA]) Assigned 392775697988 …" at bounding box center [881, 400] width 1357 height 568
click at [368, 96] on icon at bounding box center [369, 98] width 13 height 11
click at [1517, 98] on span "Actions" at bounding box center [1488, 98] width 113 height 27
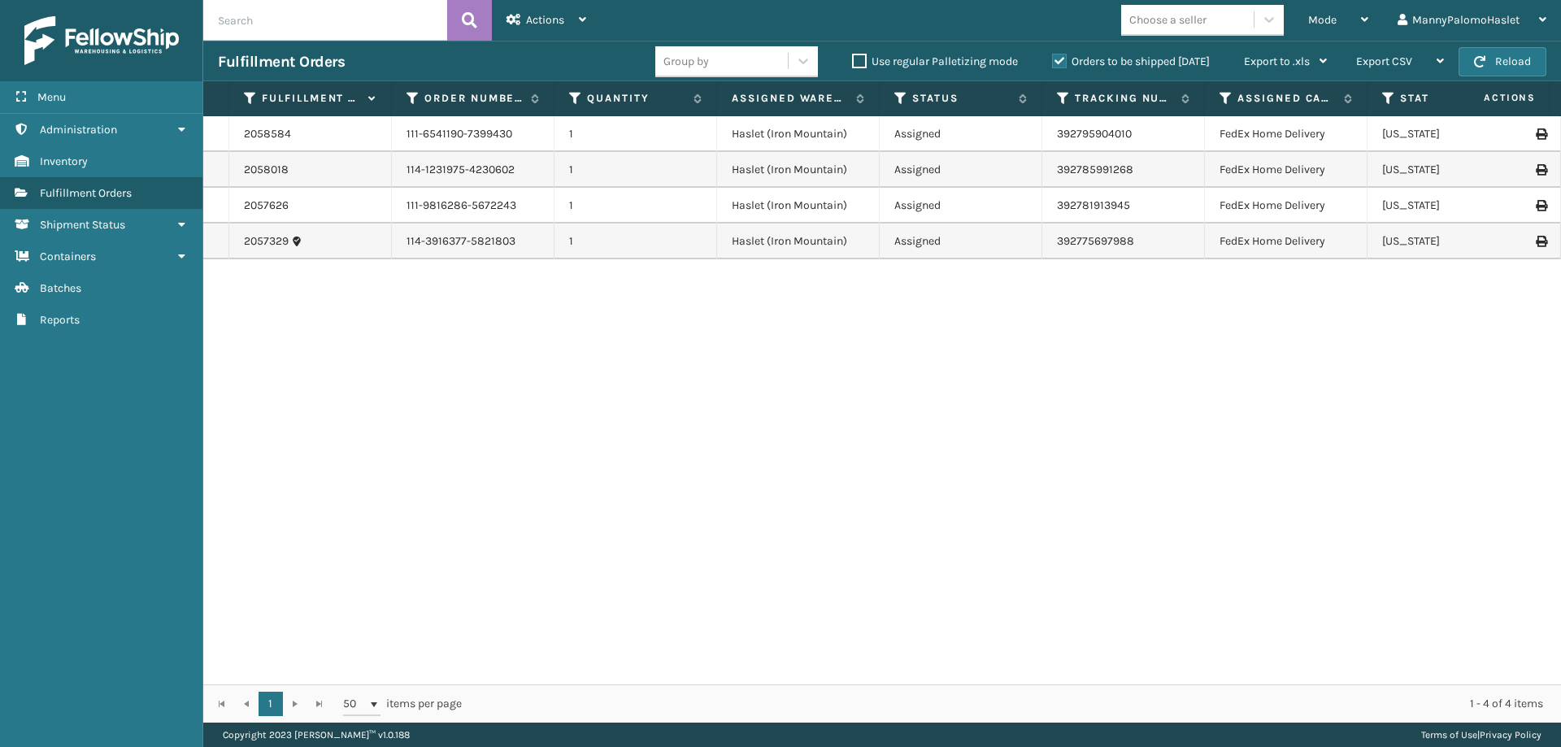
click at [957, 249] on td "Assigned" at bounding box center [960, 242] width 163 height 36
click at [963, 200] on td "Assigned" at bounding box center [960, 206] width 163 height 36
click at [962, 169] on td "Assigned" at bounding box center [960, 170] width 163 height 36
click at [985, 98] on label "Status" at bounding box center [961, 98] width 98 height 15
click at [1260, 28] on div at bounding box center [1268, 19] width 29 height 29
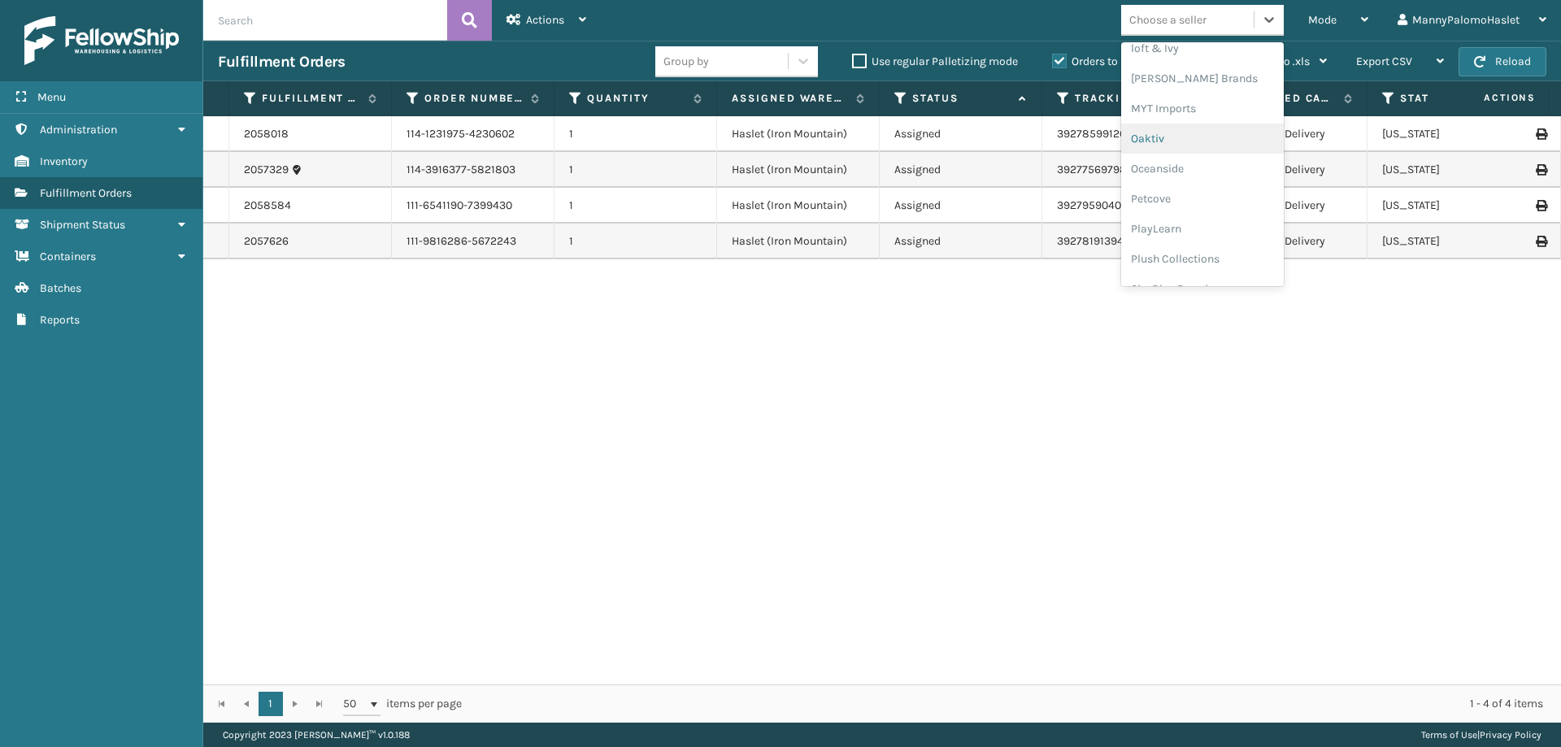
scroll to position [732, 0]
click at [1233, 54] on div "[PERSON_NAME] Brands" at bounding box center [1202, 51] width 163 height 30
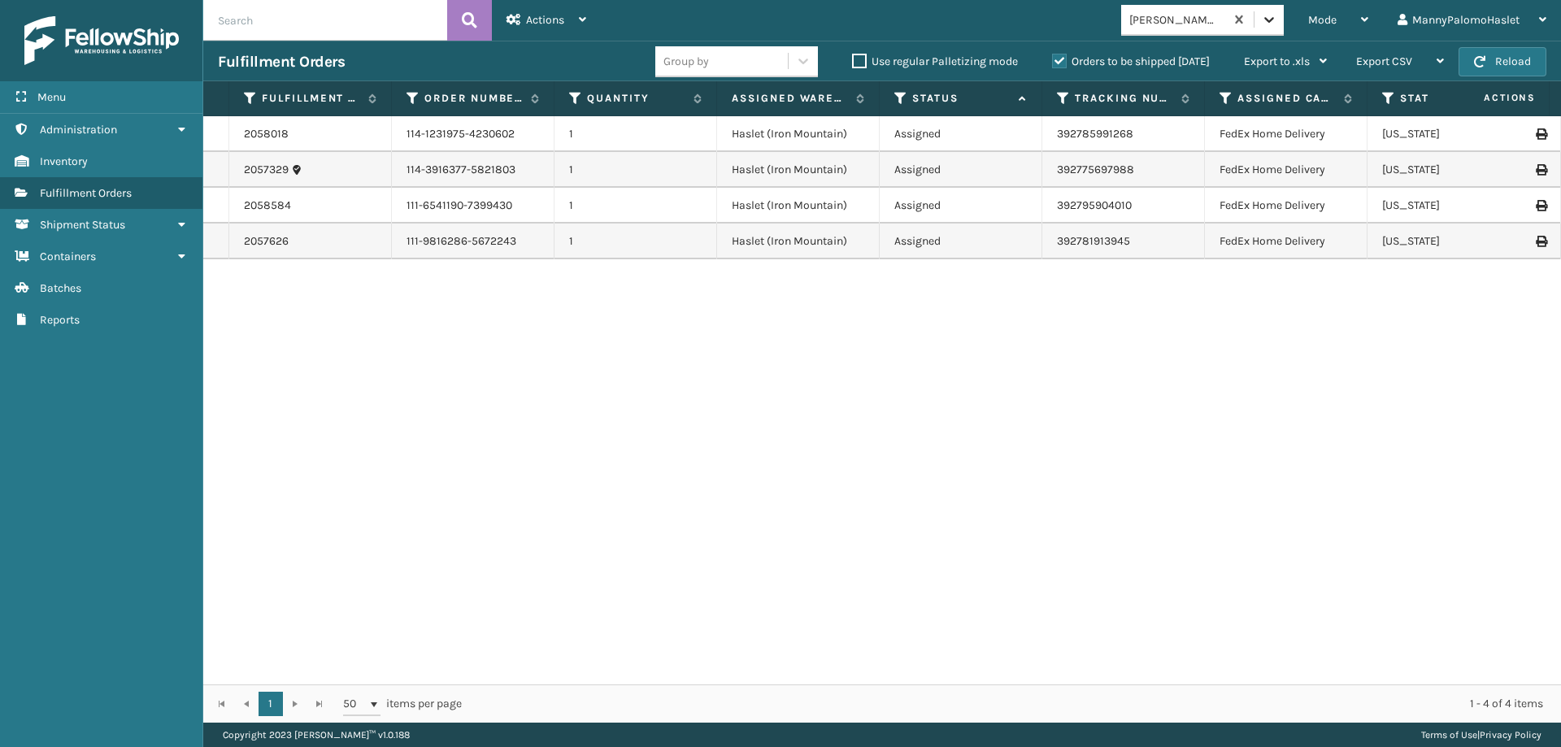
click at [1266, 19] on icon at bounding box center [1269, 20] width 10 height 6
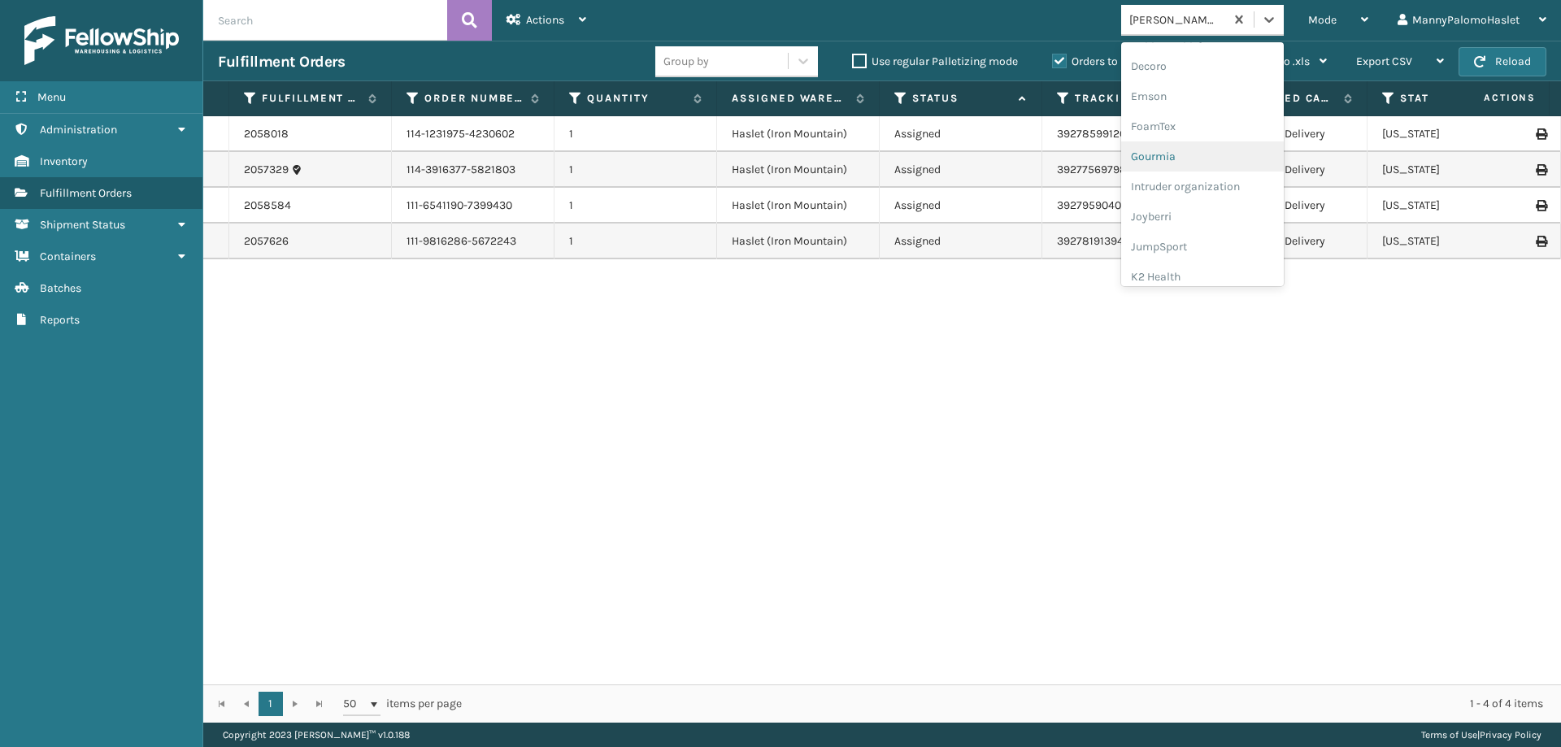
scroll to position [515, 0]
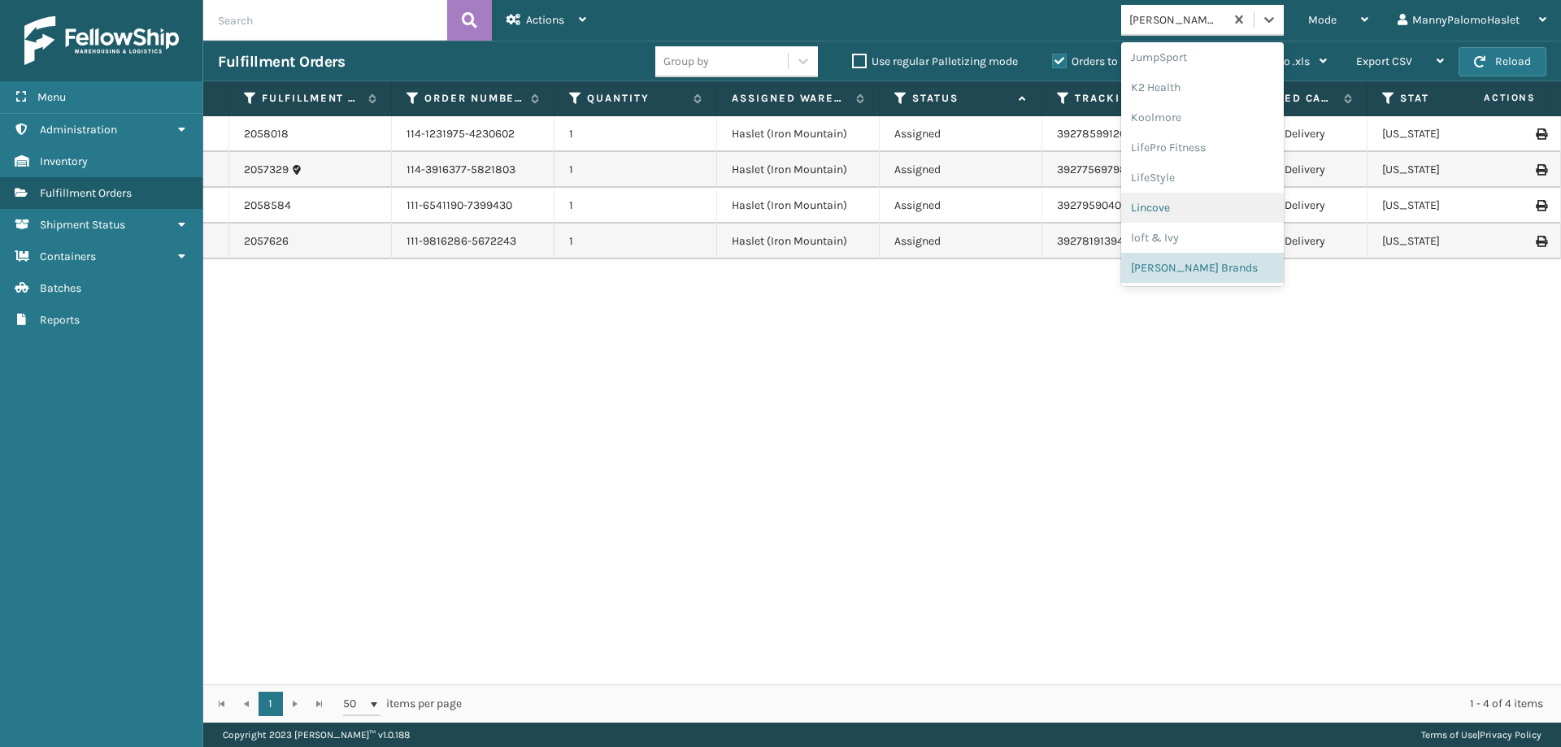
click at [1356, 328] on div "2058018 114-1231975-4230602 1 Haslet ([GEOGRAPHIC_DATA]) Assigned 392785991268 …" at bounding box center [881, 400] width 1357 height 568
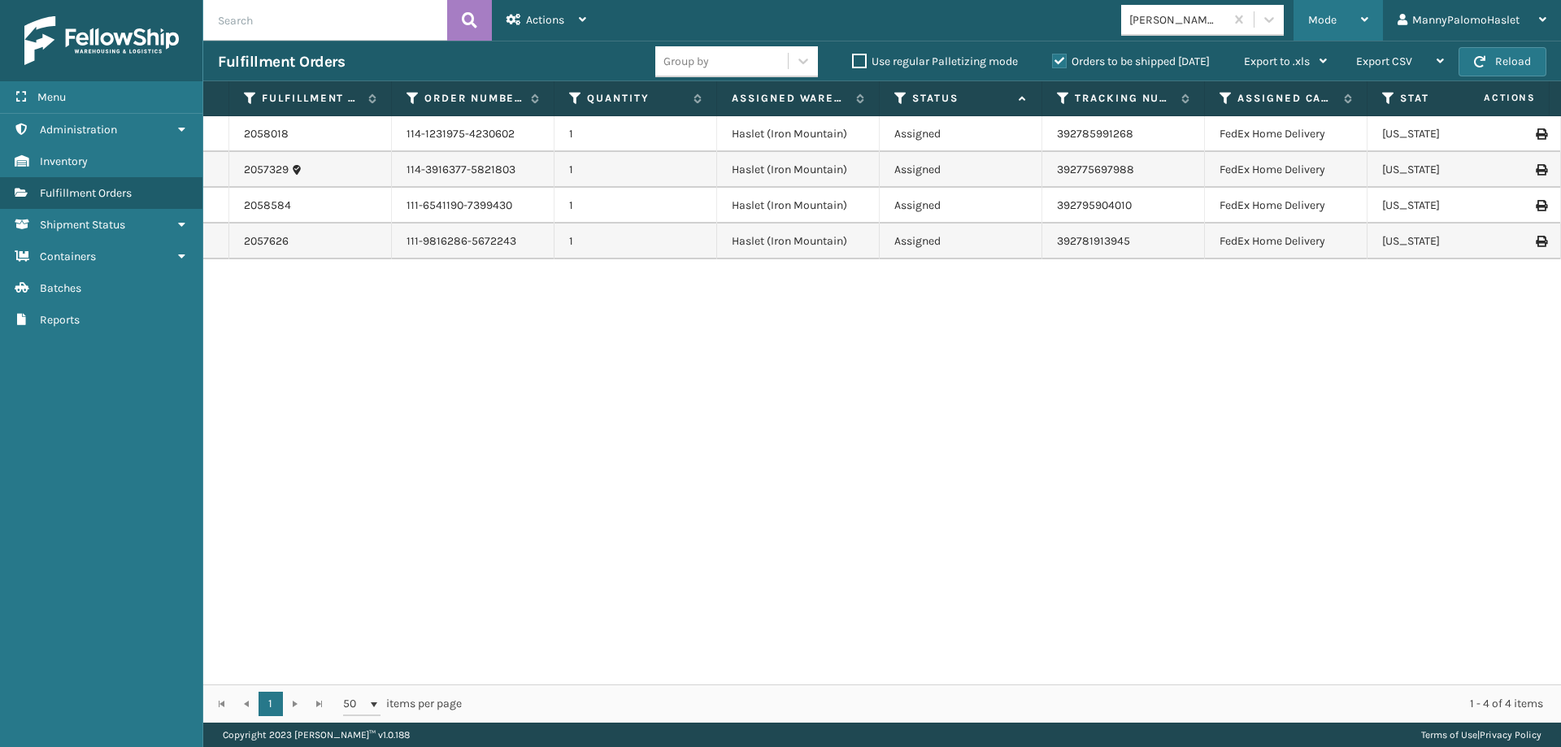
click at [1348, 6] on div "Mode" at bounding box center [1338, 20] width 60 height 41
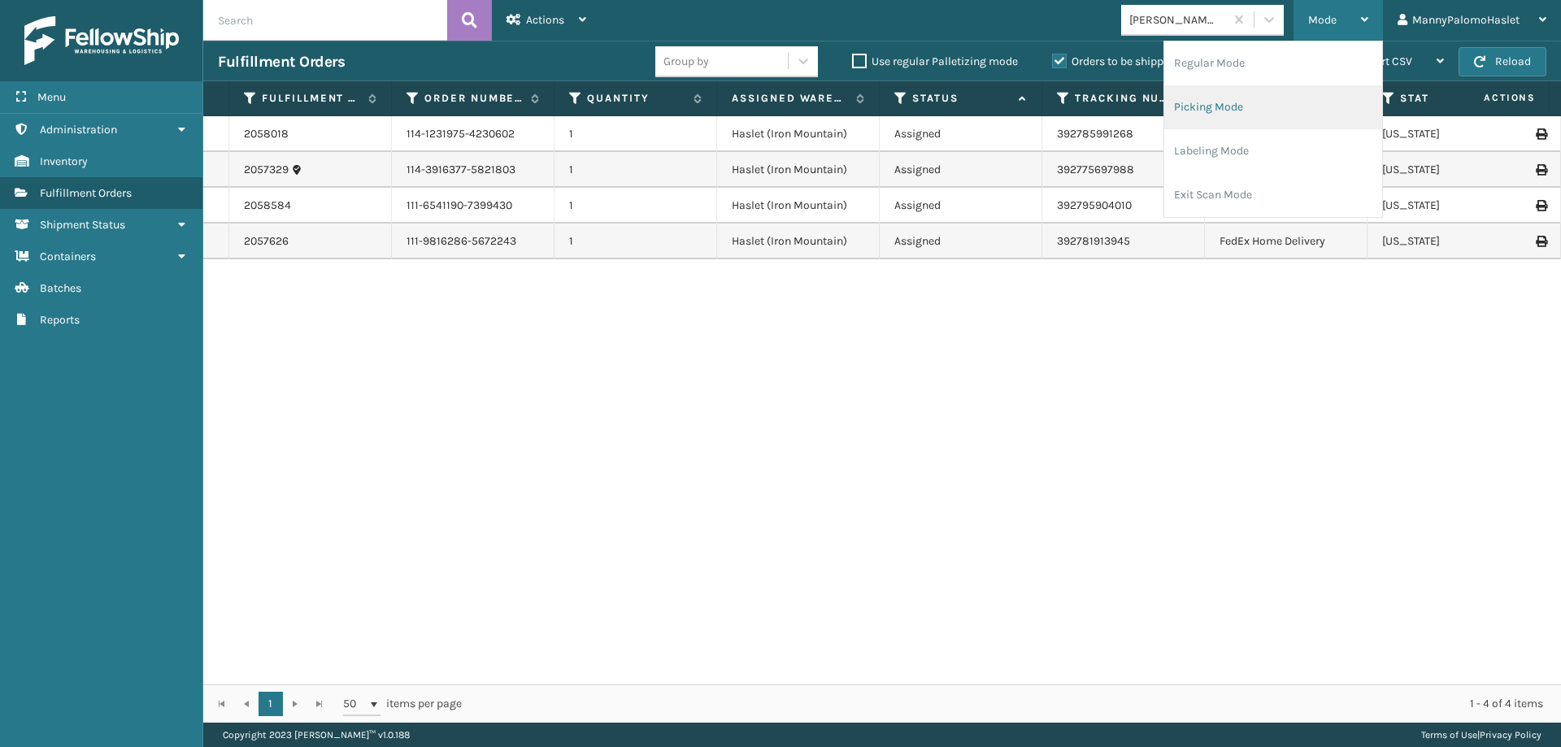
click at [1300, 98] on li "Picking Mode" at bounding box center [1273, 107] width 218 height 44
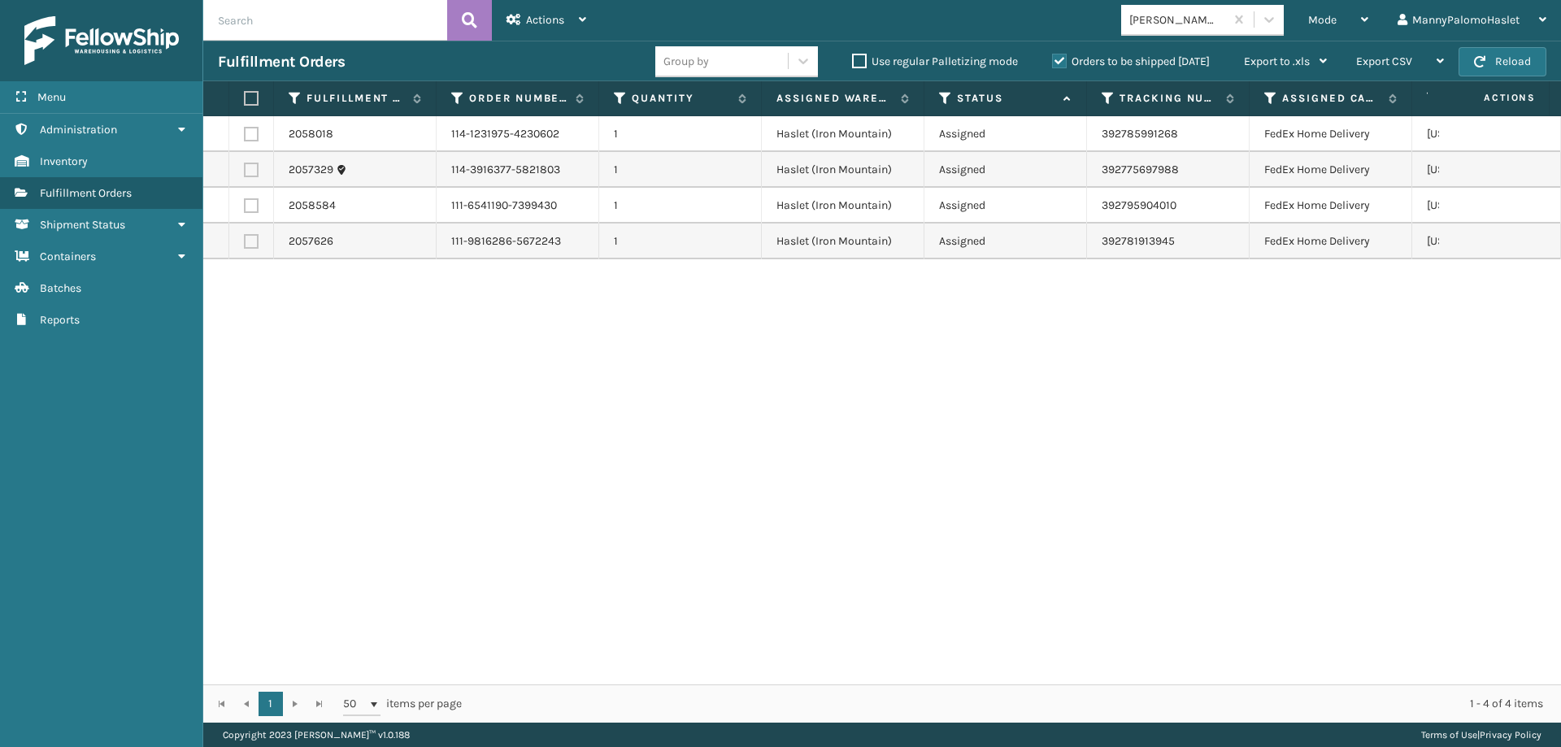
click at [1523, 99] on span "Actions" at bounding box center [1488, 98] width 113 height 27
click at [250, 89] on th at bounding box center [251, 98] width 45 height 35
click at [254, 98] on label at bounding box center [249, 98] width 10 height 15
click at [245, 98] on input "checkbox" at bounding box center [244, 98] width 1 height 11
checkbox input "true"
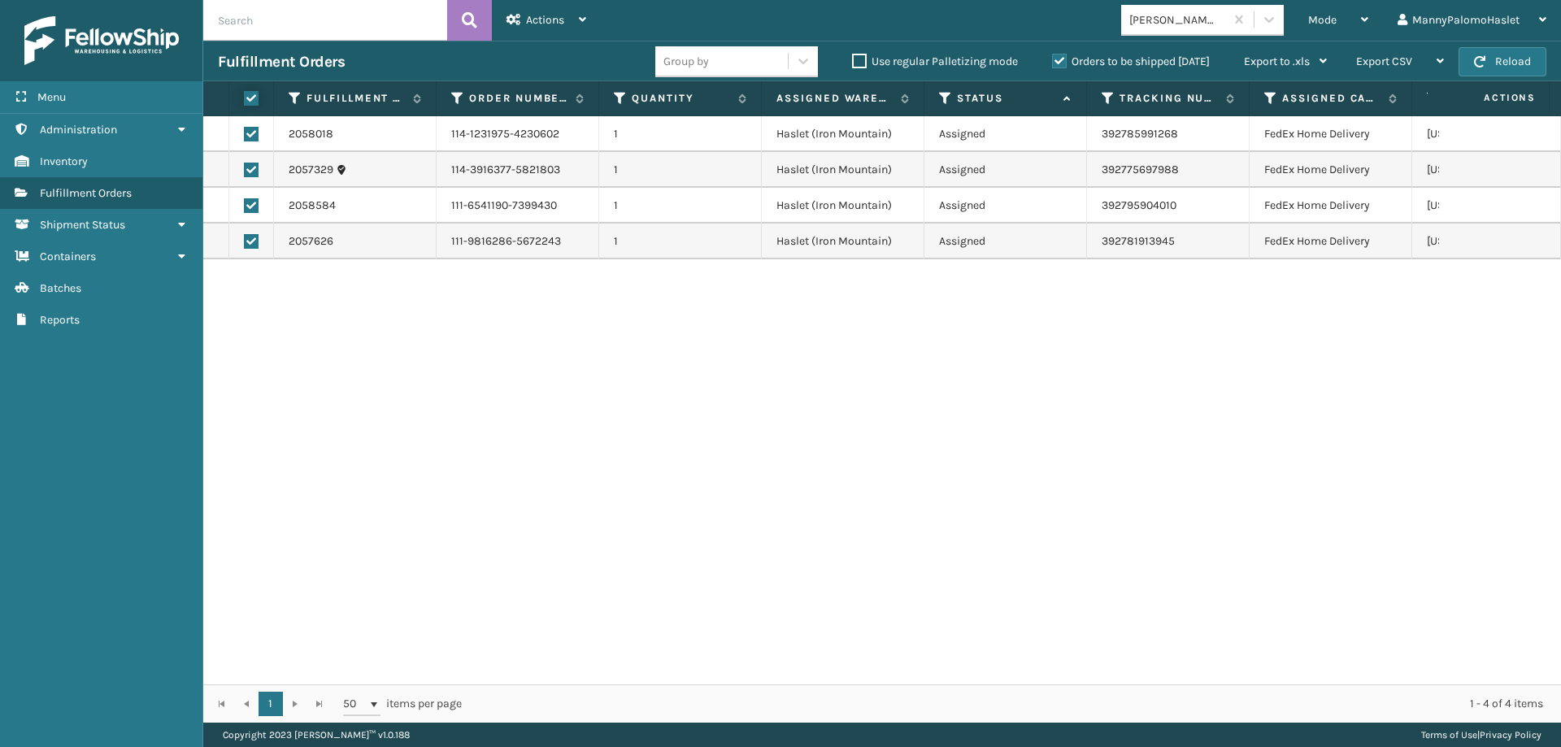
checkbox input "true"
click at [1534, 54] on button "Reload" at bounding box center [1502, 61] width 88 height 29
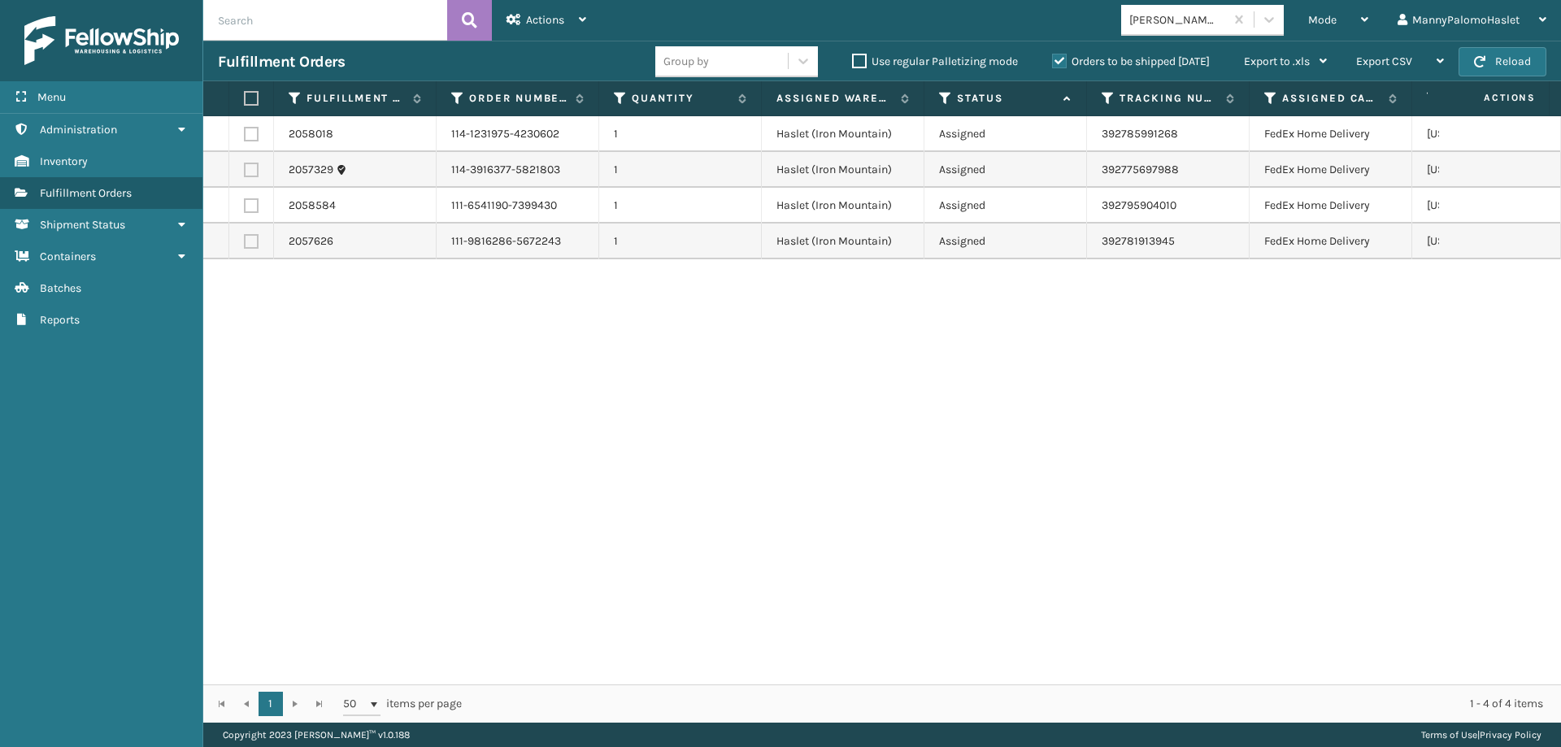
click at [242, 93] on th at bounding box center [251, 98] width 45 height 35
click at [249, 96] on label at bounding box center [249, 98] width 10 height 15
click at [245, 96] on input "checkbox" at bounding box center [244, 98] width 1 height 11
checkbox input "true"
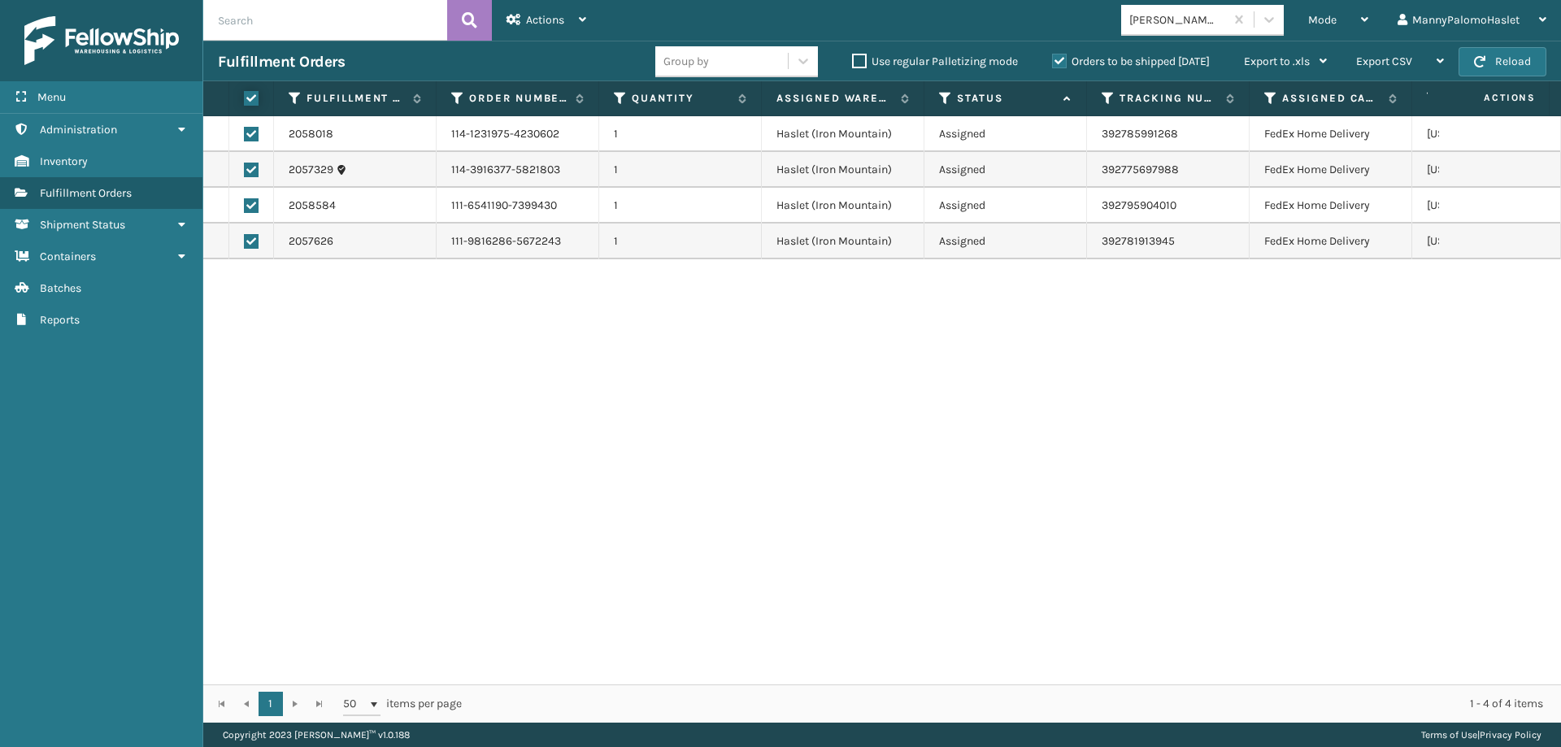
checkbox input "true"
drag, startPoint x: 1108, startPoint y: 678, endPoint x: 817, endPoint y: 527, distance: 327.9
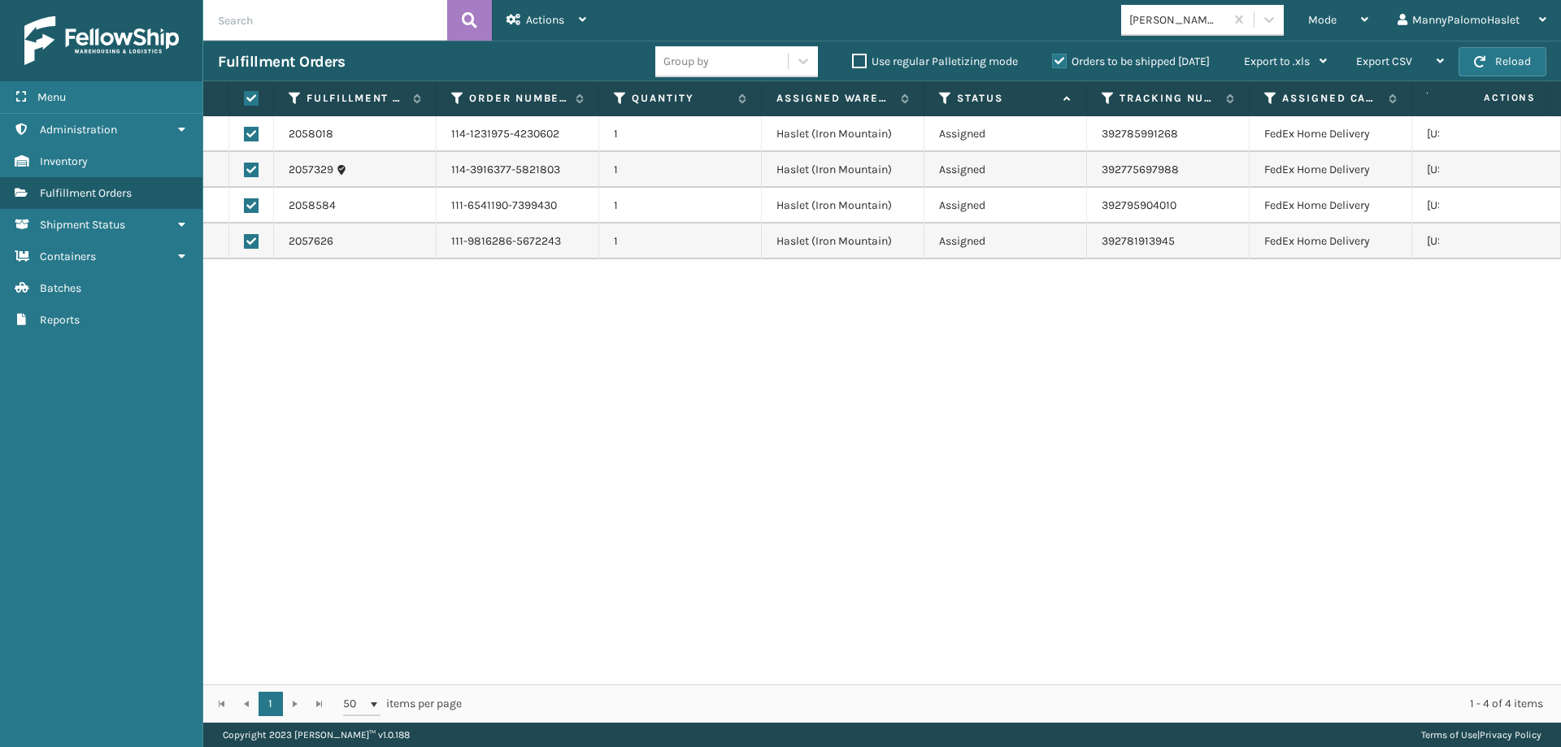
click at [817, 527] on div "2058018 114-1231975-4230602 1 Haslet ([GEOGRAPHIC_DATA]) Assigned 392785991268 …" at bounding box center [881, 400] width 1357 height 568
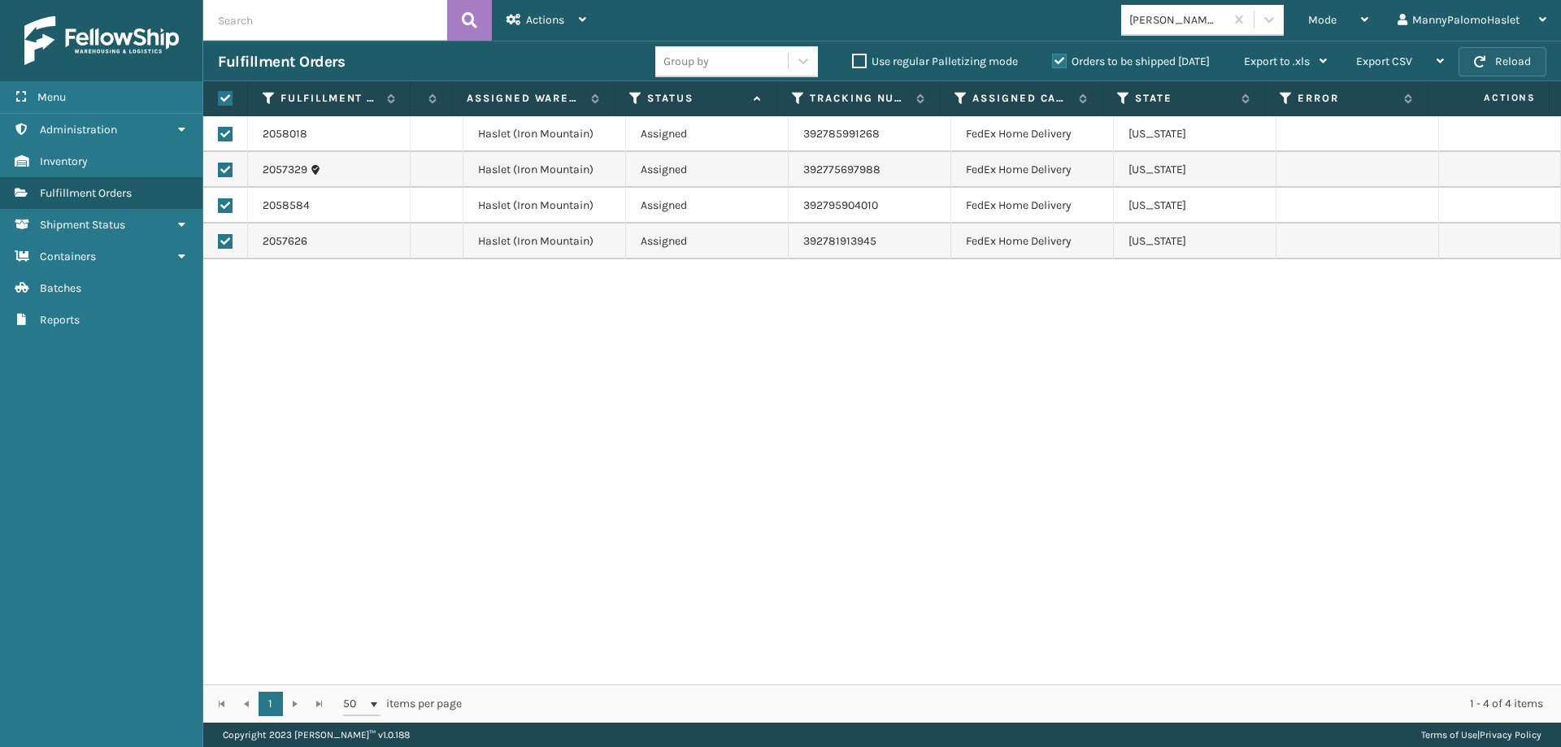
click at [1521, 60] on button "Reload" at bounding box center [1502, 61] width 88 height 29
